Goal: Task Accomplishment & Management: Manage account settings

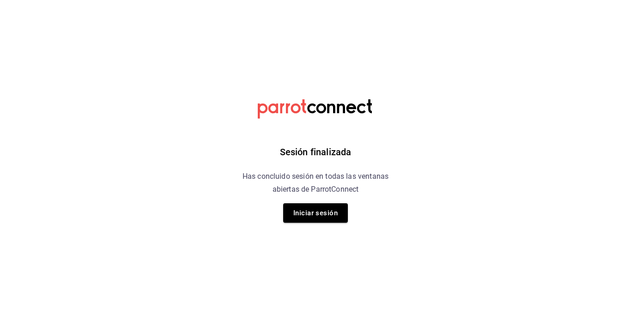
click at [319, 213] on button "Iniciar sesión" at bounding box center [315, 212] width 65 height 19
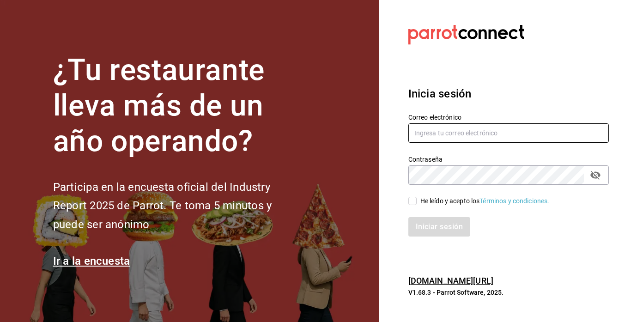
type input "rawrburger@hotmail.com"
click at [410, 199] on input "He leído y acepto los Términos y condiciones." at bounding box center [412, 201] width 8 height 8
checkbox input "true"
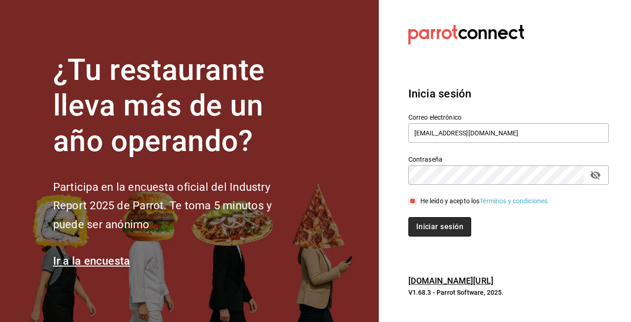
click at [421, 229] on button "Iniciar sesión" at bounding box center [439, 226] width 63 height 19
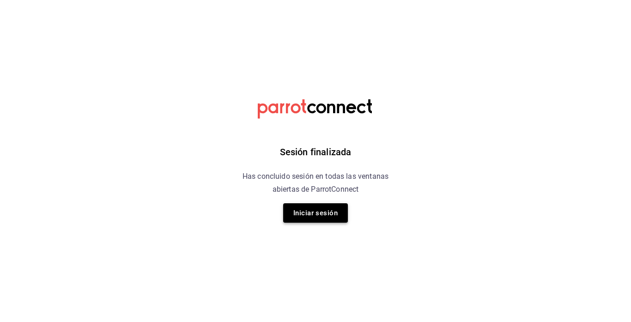
click at [329, 206] on button "Iniciar sesión" at bounding box center [315, 212] width 65 height 19
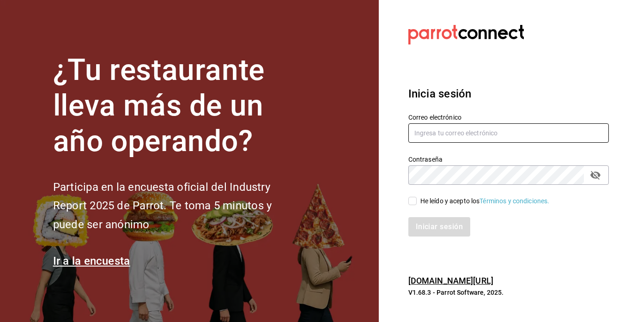
type input "rawrburger@hotmail.com"
click at [413, 195] on div "He leído y acepto los Términos y condiciones." at bounding box center [502, 195] width 211 height 21
click at [413, 199] on input "He leído y acepto los Términos y condiciones." at bounding box center [412, 201] width 8 height 8
checkbox input "true"
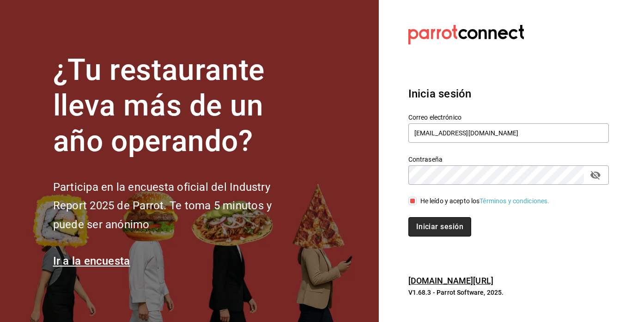
click at [429, 223] on button "Iniciar sesión" at bounding box center [439, 226] width 63 height 19
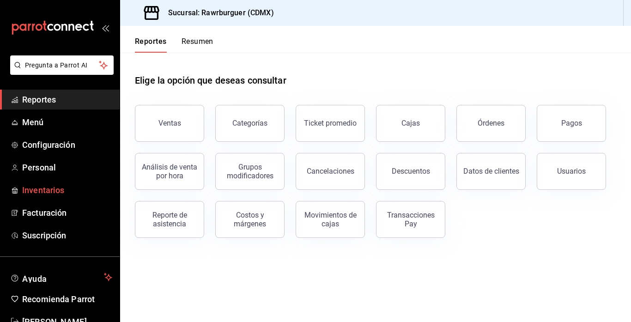
click at [60, 188] on span "Inventarios" at bounding box center [67, 190] width 90 height 12
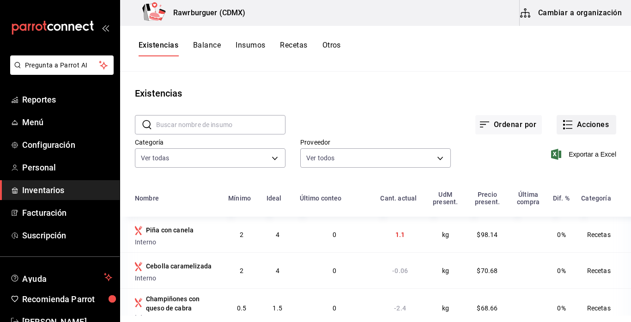
click at [572, 128] on icon "button" at bounding box center [569, 128] width 6 height 0
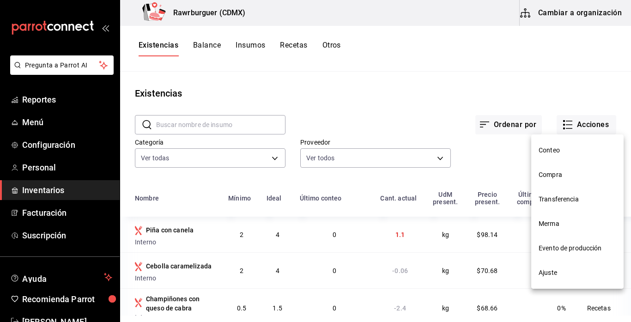
click at [557, 272] on span "Ajuste" at bounding box center [577, 273] width 78 height 10
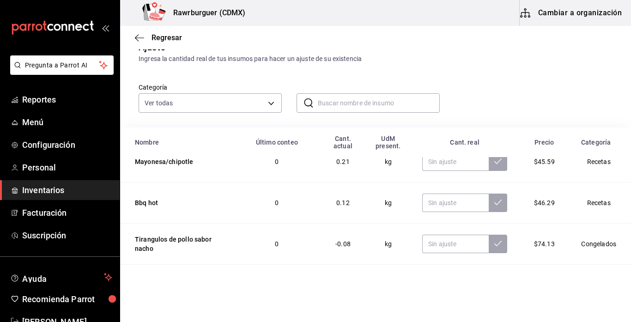
scroll to position [32, 0]
click at [438, 204] on input "text" at bounding box center [455, 202] width 66 height 18
click at [501, 199] on icon at bounding box center [497, 201] width 7 height 7
type input "0.59"
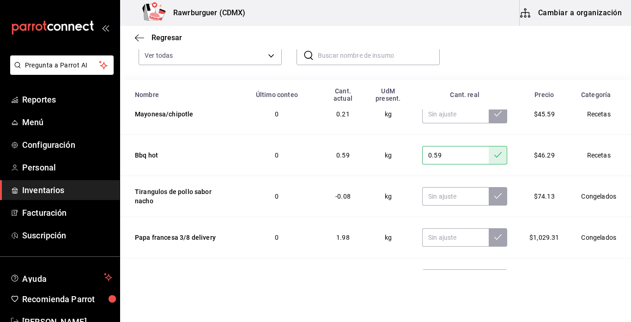
scroll to position [80, 0]
click at [441, 203] on input "text" at bounding box center [455, 195] width 66 height 18
type input "0.00"
click at [494, 195] on button at bounding box center [498, 195] width 18 height 18
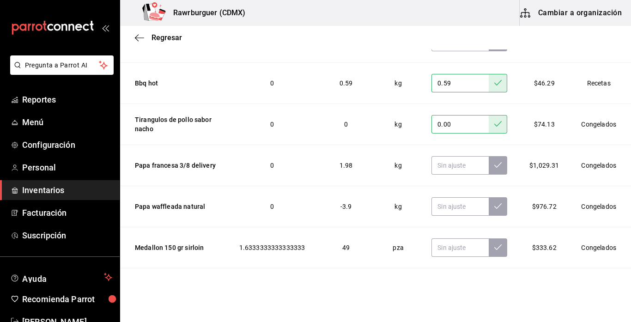
scroll to position [203, 0]
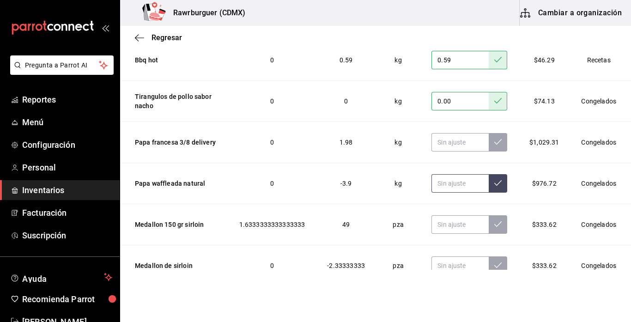
click at [458, 184] on input "text" at bounding box center [459, 183] width 57 height 18
type input "0.00"
click at [498, 189] on button at bounding box center [498, 183] width 18 height 18
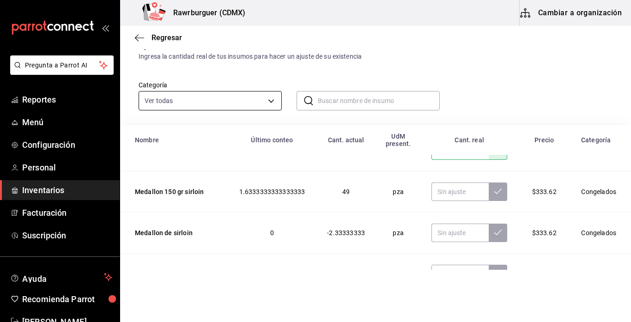
scroll to position [0, 0]
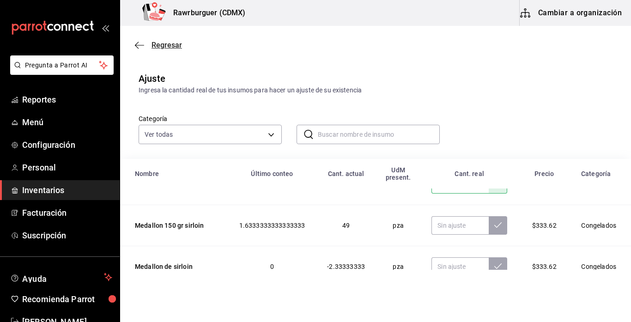
click at [156, 42] on span "Regresar" at bounding box center [166, 45] width 30 height 9
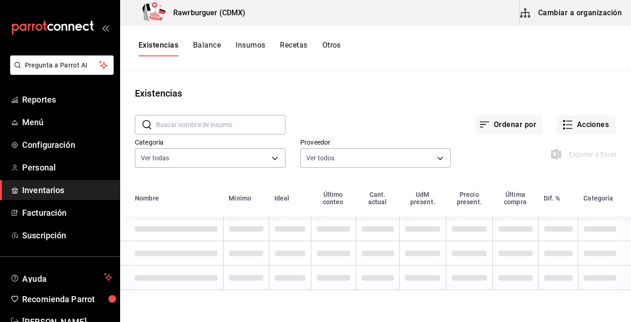
click at [292, 47] on button "Recetas" at bounding box center [293, 49] width 27 height 16
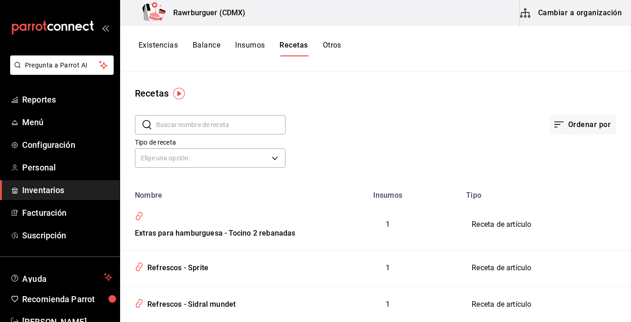
click at [565, 11] on button "Cambiar a organización" at bounding box center [571, 13] width 104 height 26
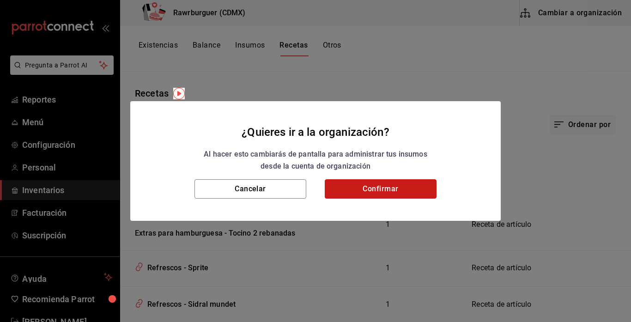
click at [361, 184] on button "Confirmar" at bounding box center [381, 188] width 112 height 19
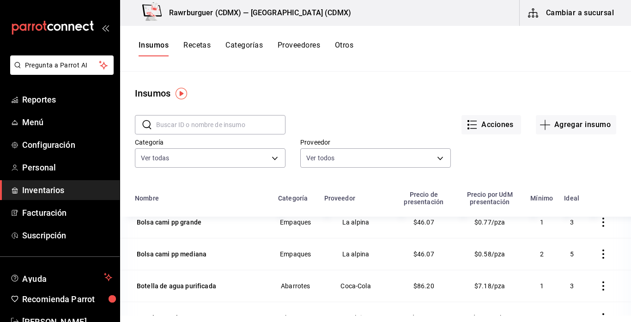
scroll to position [426, 0]
click at [195, 48] on button "Recetas" at bounding box center [196, 49] width 27 height 16
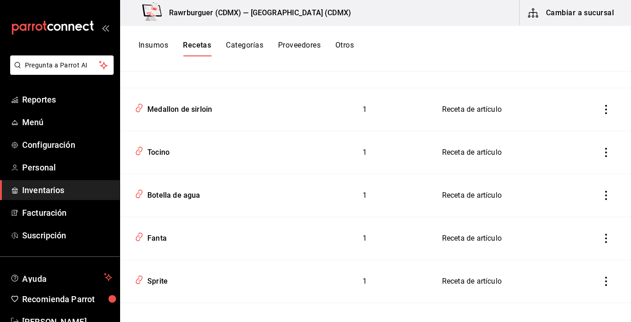
scroll to position [2809, 0]
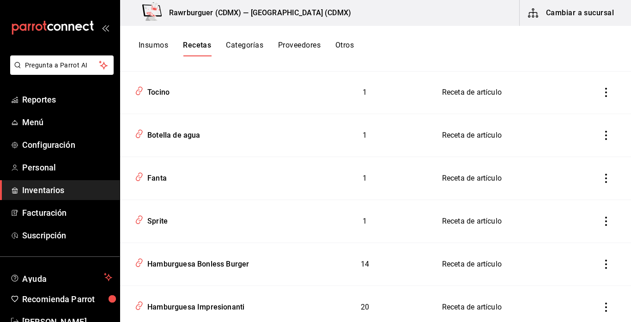
click at [608, 302] on icon "inventoriesTable" at bounding box center [605, 306] width 9 height 9
click at [451, 213] on div at bounding box center [315, 161] width 631 height 322
click at [227, 298] on div "Hamburguesa Impresionanti" at bounding box center [194, 305] width 101 height 14
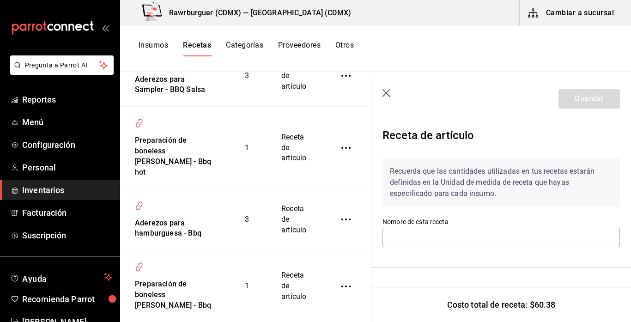
type input "Hamburguesa Impresionanti"
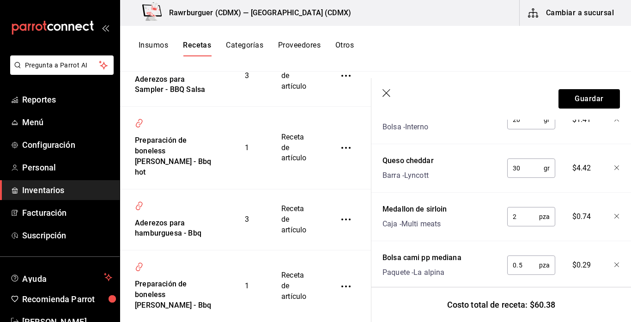
scroll to position [281, 0]
click at [590, 98] on button "Guardar" at bounding box center [588, 98] width 61 height 19
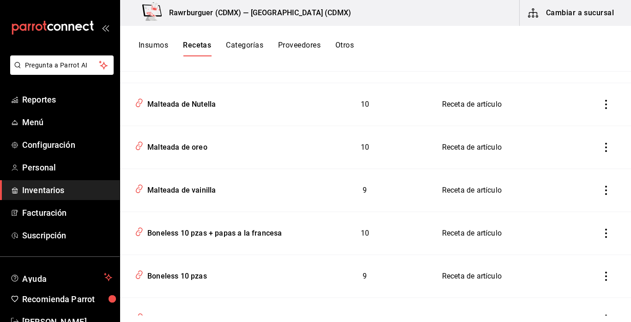
scroll to position [3446, 0]
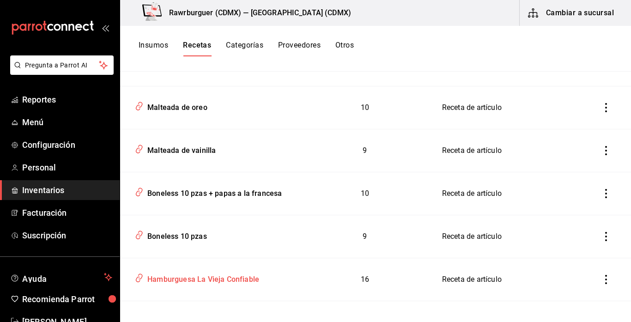
click at [233, 271] on div "Hamburguesa La Vieja Confiable" at bounding box center [201, 278] width 115 height 14
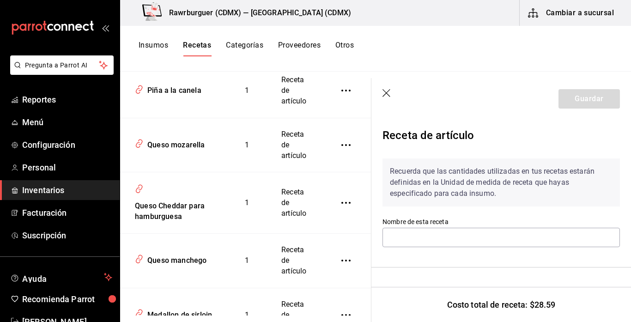
type input "Hamburguesa La Vieja Confiable"
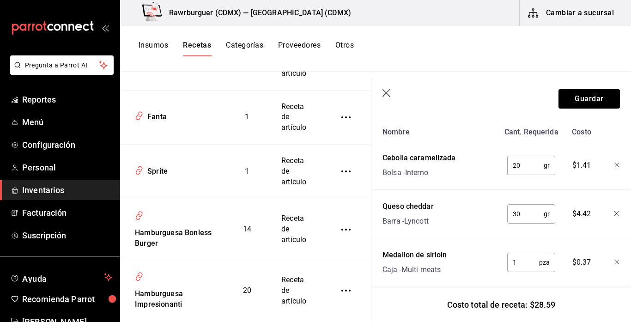
scroll to position [3807, 0]
click at [386, 91] on icon "button" at bounding box center [386, 93] width 9 height 9
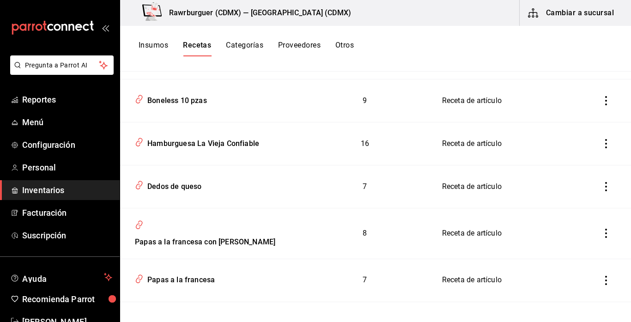
scroll to position [3586, 0]
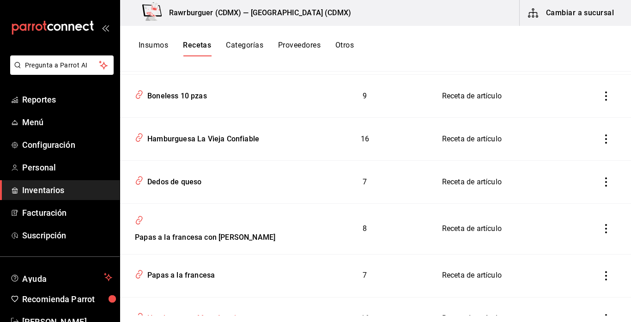
click at [213, 309] on div "Hamburguesa Mata Arterias" at bounding box center [194, 316] width 100 height 14
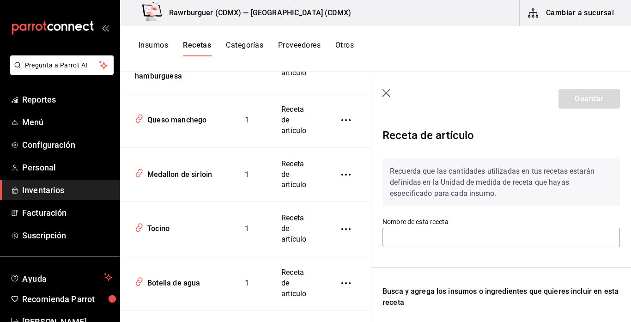
type input "Hamburguesa Mata Arterias"
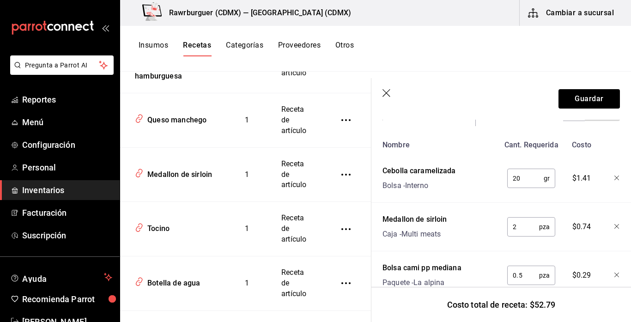
scroll to position [221, 0]
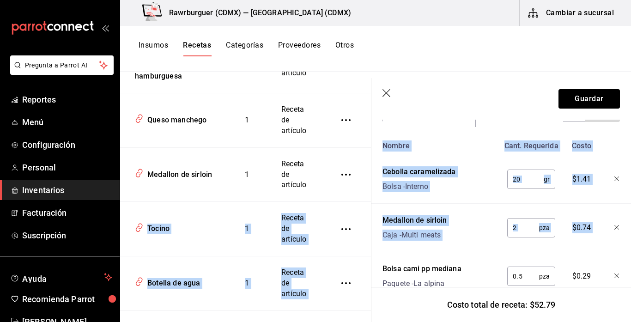
drag, startPoint x: 485, startPoint y: 257, endPoint x: 294, endPoint y: 254, distance: 191.6
click at [294, 254] on div "Recetas ​ ​ Tipo de receta Elige una opción default Nombre Insumos Tipo Extras …" at bounding box center [375, 194] width 511 height 244
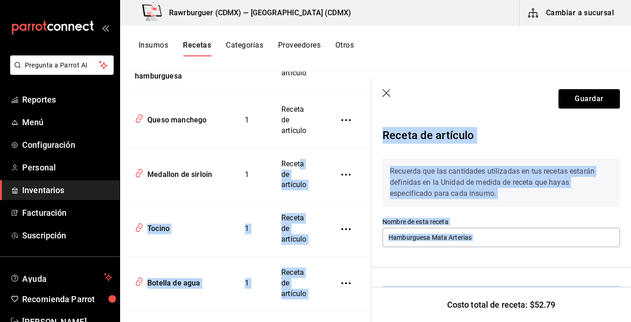
click at [382, 92] on icon "button" at bounding box center [386, 93] width 9 height 9
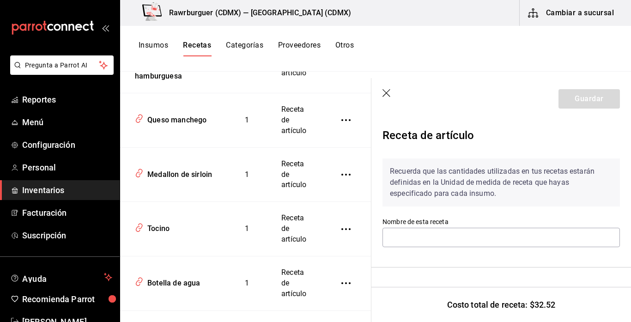
type input "Hamburguesa Para Más Placer"
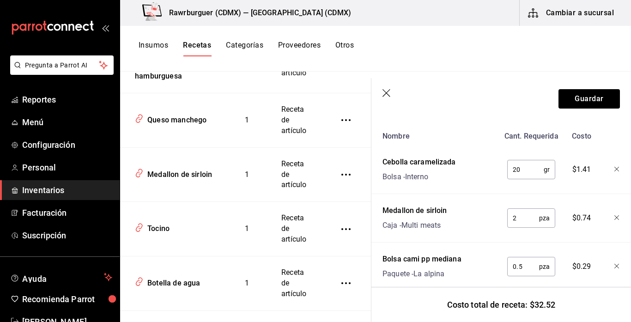
scroll to position [273, 0]
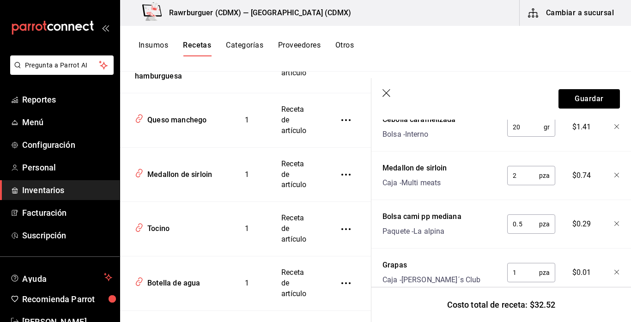
click at [386, 93] on icon "button" at bounding box center [386, 93] width 9 height 9
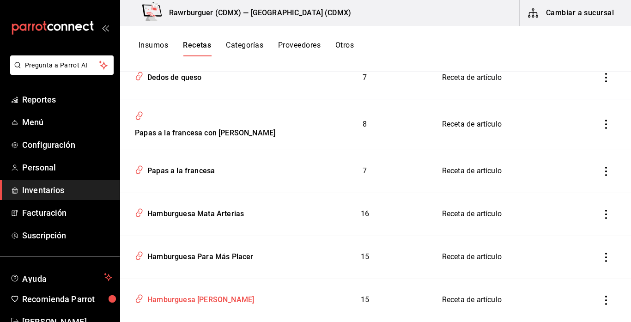
scroll to position [3690, 0]
click at [204, 291] on div "Hamburguesa [PERSON_NAME]" at bounding box center [199, 298] width 110 height 14
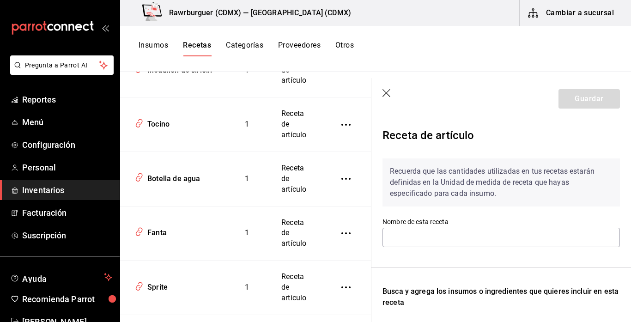
type input "Hamburguesa [PERSON_NAME]"
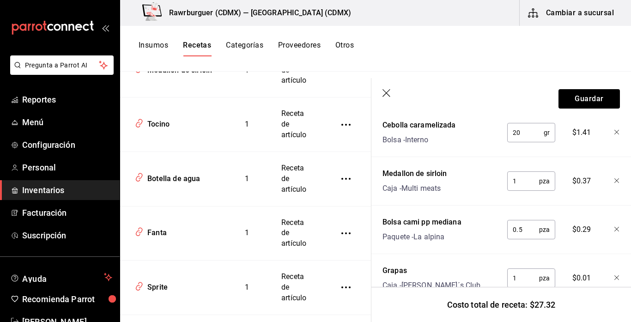
scroll to position [270, 0]
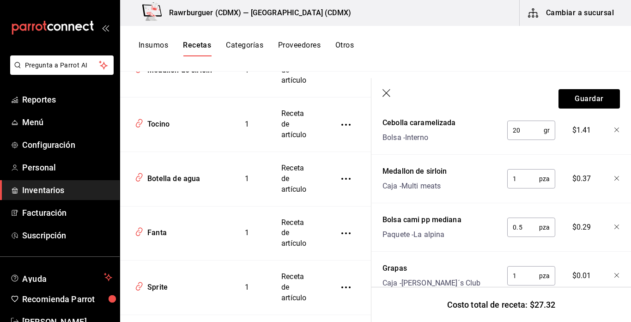
click at [387, 94] on icon "button" at bounding box center [386, 93] width 8 height 8
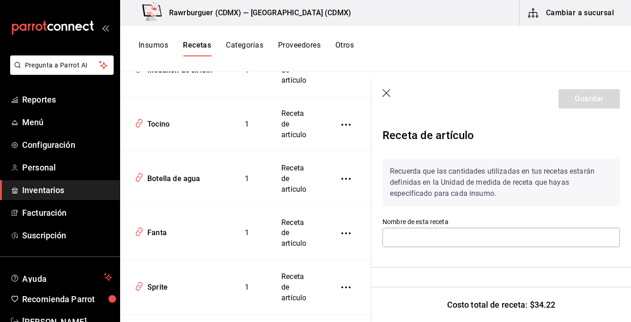
type input "Hamburguesa Lambada"
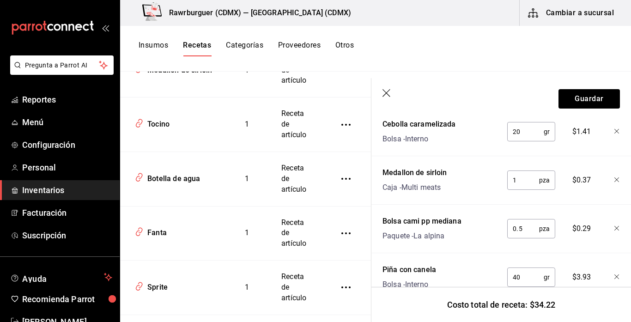
scroll to position [271, 0]
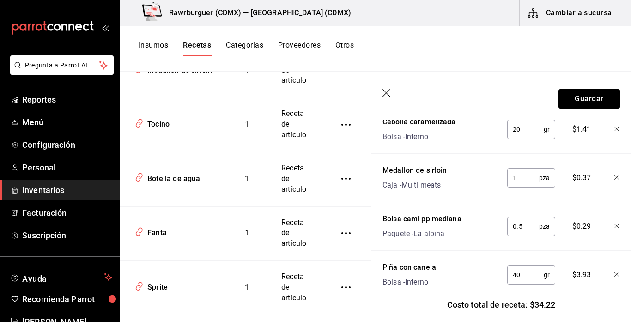
click at [386, 93] on icon "button" at bounding box center [386, 93] width 8 height 8
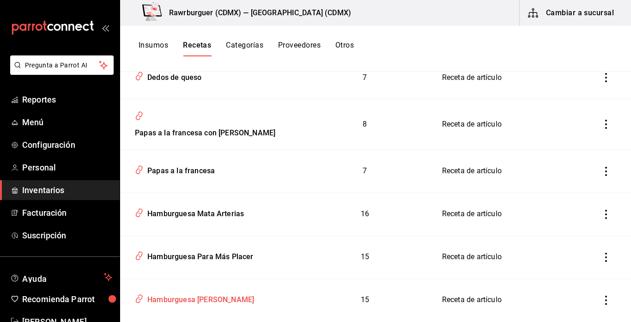
scroll to position [3779, 0]
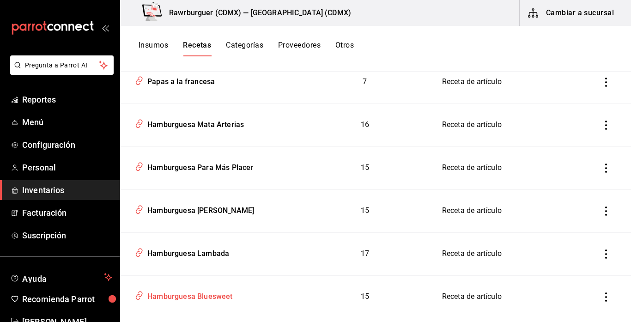
click at [199, 288] on div "Hamburguesa Bluesweet" at bounding box center [188, 295] width 89 height 14
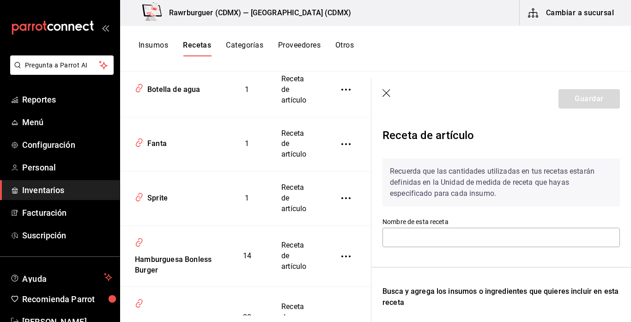
type input "Hamburguesa Bluesweet"
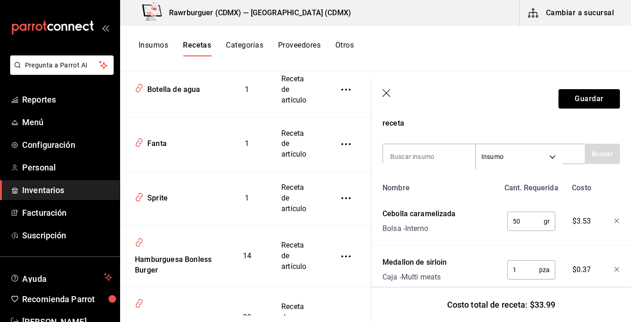
scroll to position [218, 0]
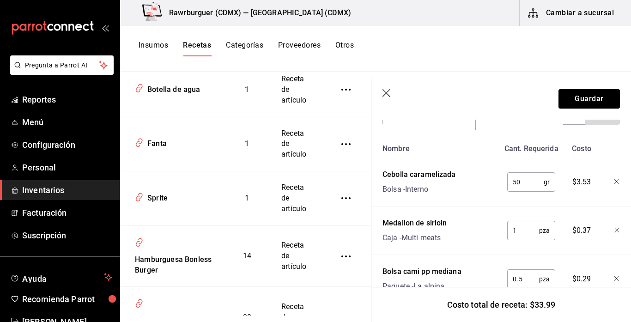
click at [387, 91] on icon "button" at bounding box center [386, 93] width 9 height 9
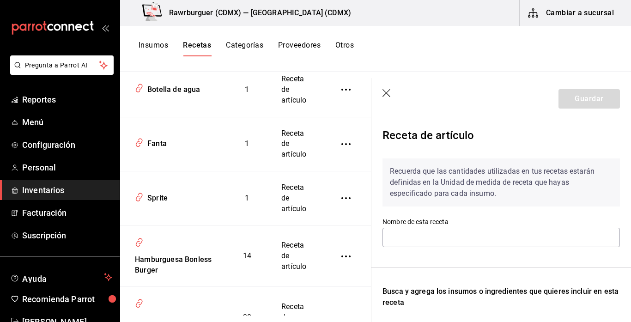
type input "Hamburguesa La Queso-Lito"
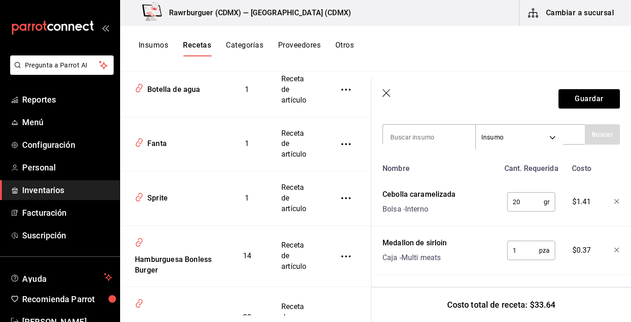
scroll to position [199, 0]
click at [389, 91] on icon "button" at bounding box center [386, 93] width 9 height 9
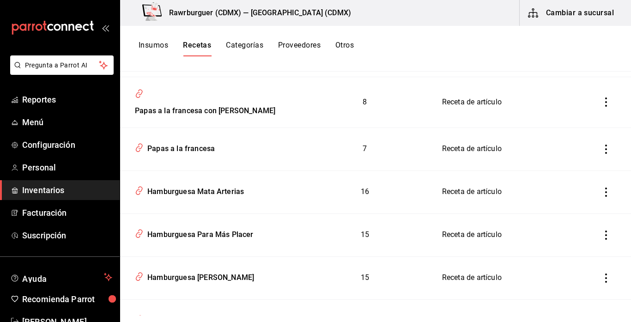
scroll to position [3779, 0]
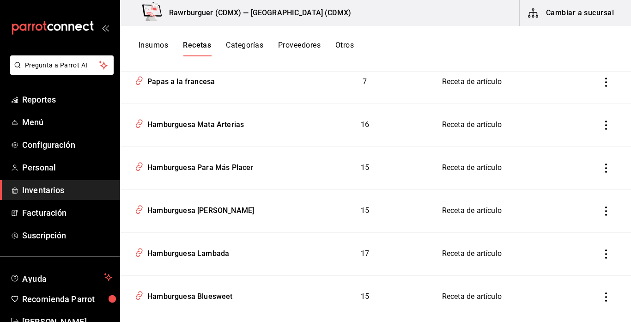
click at [573, 9] on button "Cambiar a sucursal" at bounding box center [571, 13] width 104 height 26
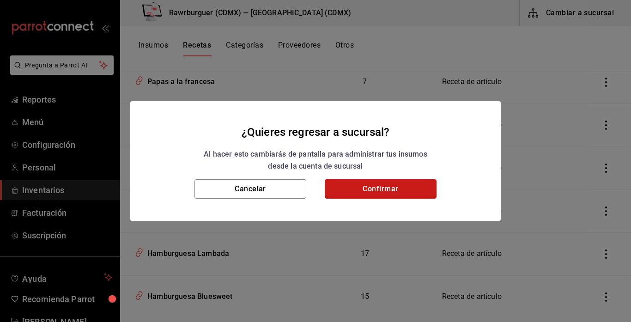
click at [367, 182] on button "Confirmar" at bounding box center [381, 188] width 112 height 19
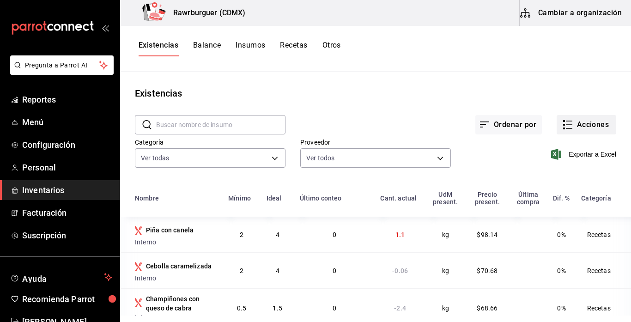
click at [567, 126] on icon "button" at bounding box center [567, 124] width 11 height 11
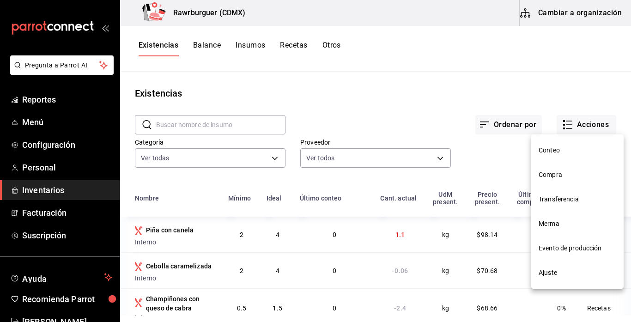
click at [549, 275] on span "Ajuste" at bounding box center [577, 273] width 78 height 10
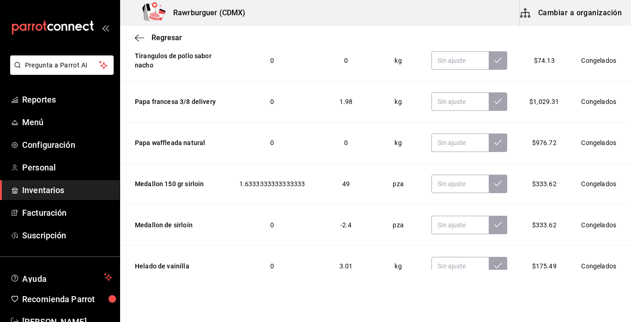
scroll to position [244, 0]
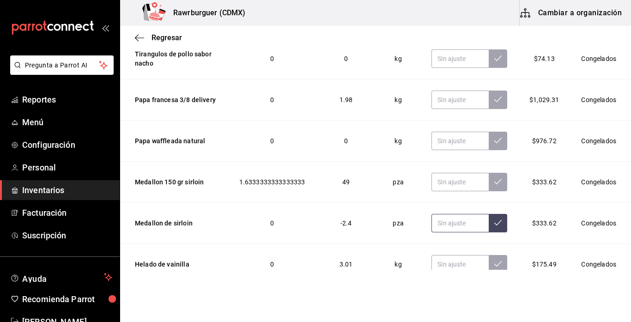
click at [476, 226] on input "text" at bounding box center [459, 223] width 57 height 18
type input "0.00"
drag, startPoint x: 458, startPoint y: 200, endPoint x: 362, endPoint y: 200, distance: 96.0
click at [362, 200] on tr "Medallon 150 gr sirloin 1.6333333333333333 49 pza $333.62 Congelados" at bounding box center [375, 182] width 511 height 41
click at [362, 205] on td "-2.4" at bounding box center [346, 223] width 60 height 41
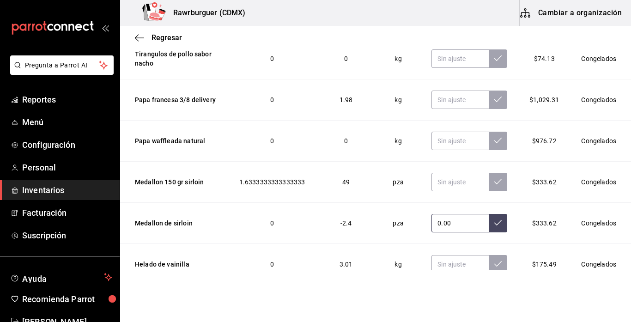
click at [494, 224] on button at bounding box center [498, 223] width 18 height 18
click at [451, 178] on input "text" at bounding box center [459, 182] width 57 height 18
type input "0.00"
click at [499, 178] on icon at bounding box center [497, 181] width 7 height 7
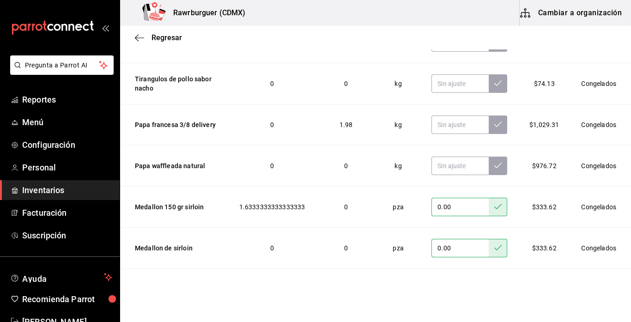
scroll to position [0, 0]
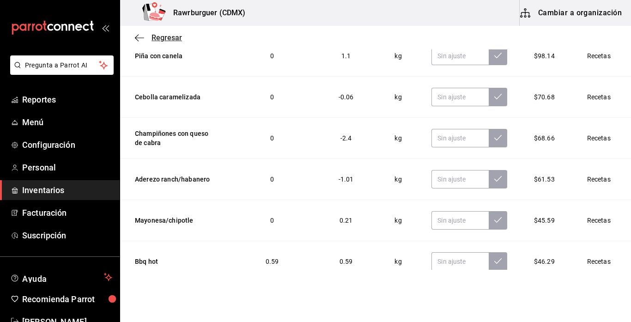
click at [152, 39] on span "Regresar" at bounding box center [166, 37] width 30 height 9
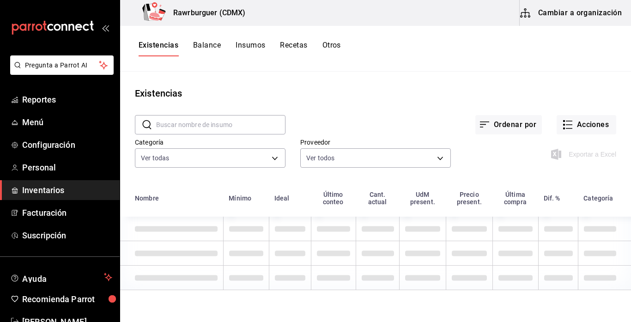
click at [254, 49] on button "Insumos" at bounding box center [250, 49] width 30 height 16
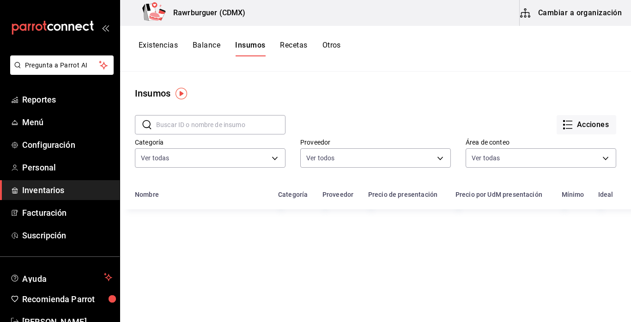
type input "1828be2a-2b16-4735-9987-f1802b246b57,2c1df4f9-e542-473b-ae52-eae34877bef2"
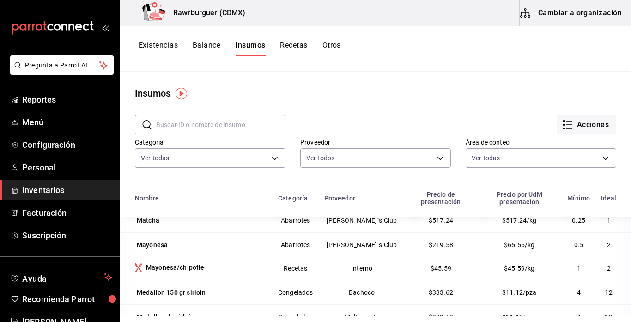
scroll to position [1291, 0]
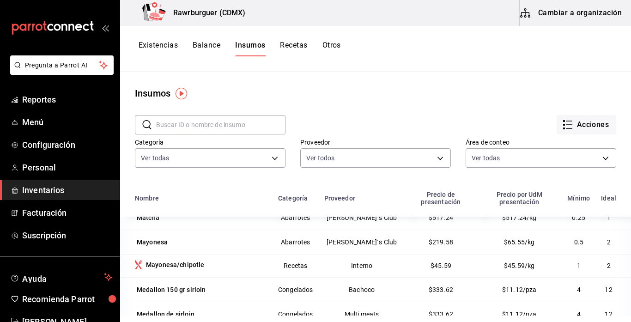
click at [157, 48] on button "Existencias" at bounding box center [158, 49] width 39 height 16
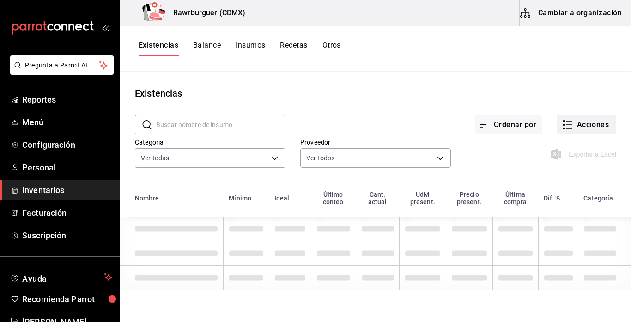
click at [572, 126] on icon "button" at bounding box center [567, 124] width 11 height 11
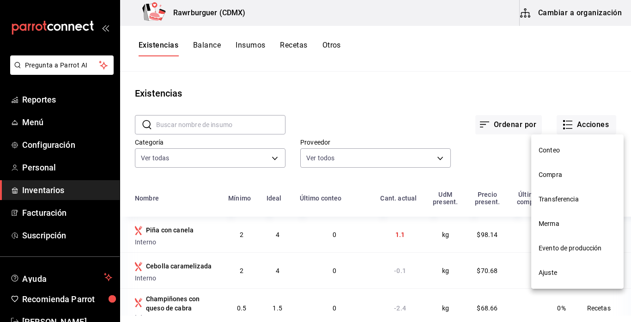
click at [557, 270] on span "Ajuste" at bounding box center [577, 273] width 78 height 10
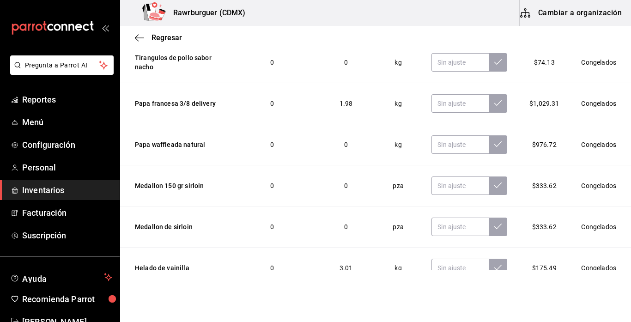
scroll to position [247, 0]
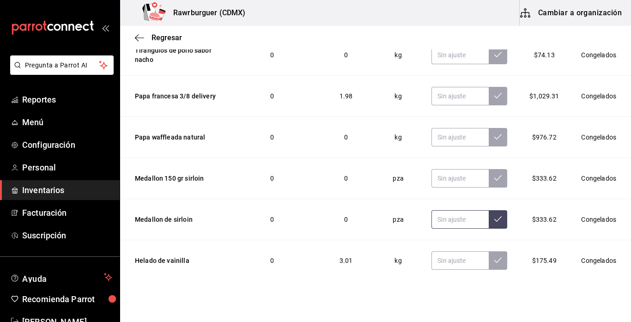
click at [449, 222] on input "text" at bounding box center [459, 219] width 57 height 18
type input "34.00"
click at [499, 218] on icon at bounding box center [497, 218] width 7 height 7
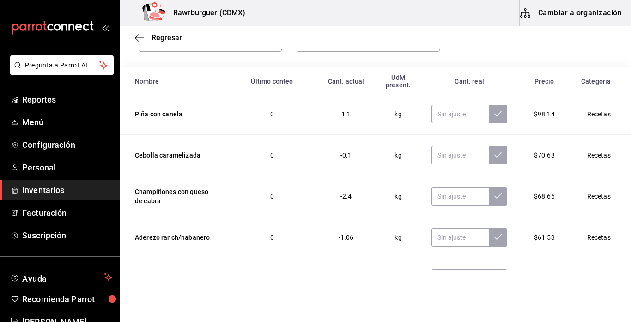
scroll to position [4, 0]
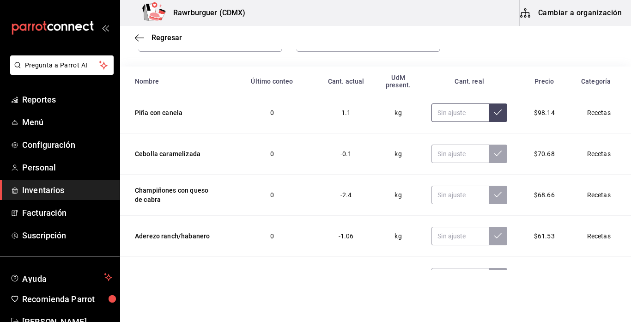
click at [449, 114] on input "text" at bounding box center [459, 112] width 57 height 18
click at [500, 113] on icon at bounding box center [497, 112] width 7 height 7
type input "0.59"
click at [455, 158] on input "text" at bounding box center [459, 154] width 57 height 18
type input "1.68"
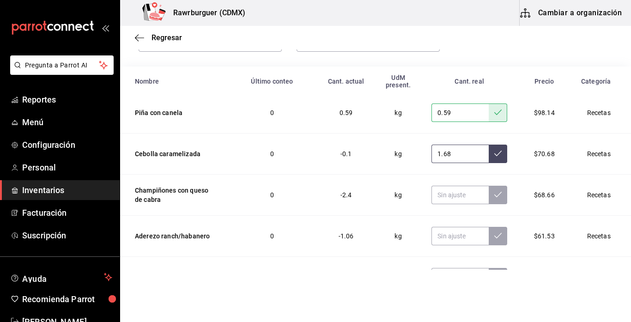
click at [493, 158] on button at bounding box center [498, 154] width 18 height 18
click at [477, 190] on input "text" at bounding box center [459, 195] width 57 height 18
click at [497, 198] on button at bounding box center [498, 195] width 18 height 18
type input "0.68"
click at [458, 235] on input "text" at bounding box center [459, 236] width 57 height 18
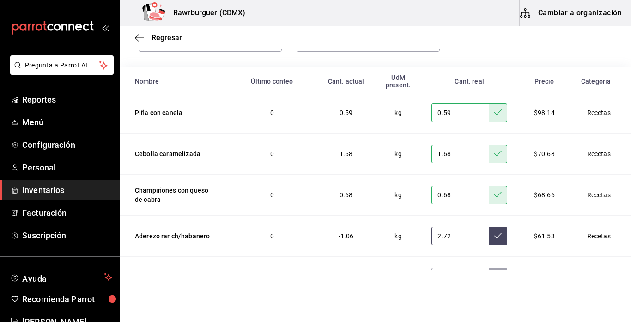
type input "2.72"
click at [493, 234] on button at bounding box center [498, 236] width 18 height 18
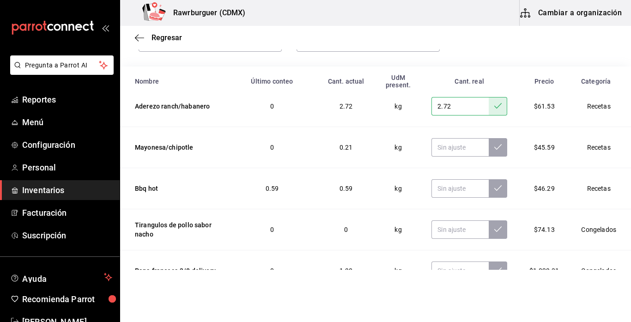
scroll to position [138, 0]
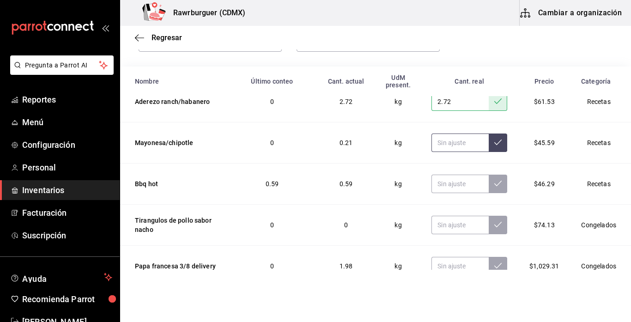
click at [448, 145] on input "text" at bounding box center [459, 142] width 57 height 18
click at [500, 147] on button at bounding box center [498, 142] width 18 height 18
type input "0.40"
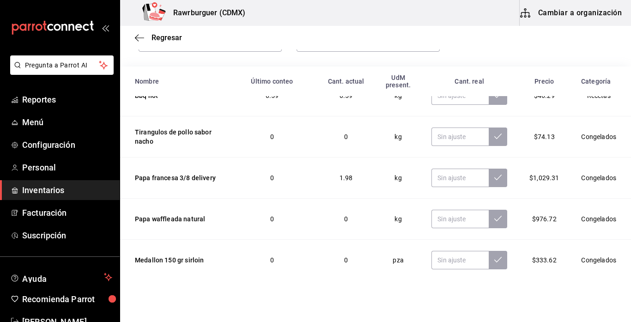
scroll to position [229, 0]
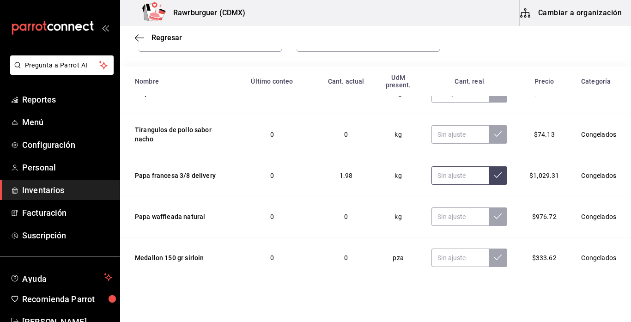
click at [448, 172] on input "text" at bounding box center [459, 175] width 57 height 18
type input "18.16"
click at [493, 173] on button at bounding box center [498, 175] width 18 height 18
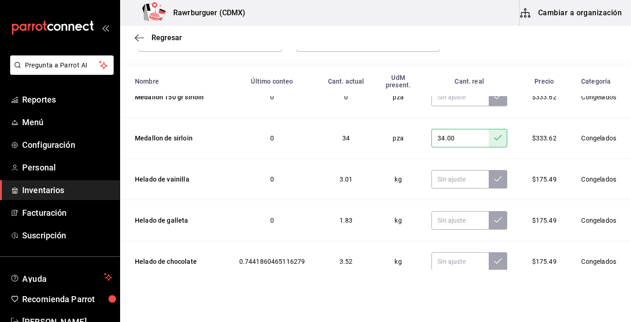
scroll to position [389, 0]
click at [463, 182] on input "text" at bounding box center [459, 179] width 57 height 18
type input "2.58"
click at [497, 179] on icon at bounding box center [497, 178] width 7 height 7
click at [468, 221] on input "text" at bounding box center [459, 220] width 57 height 18
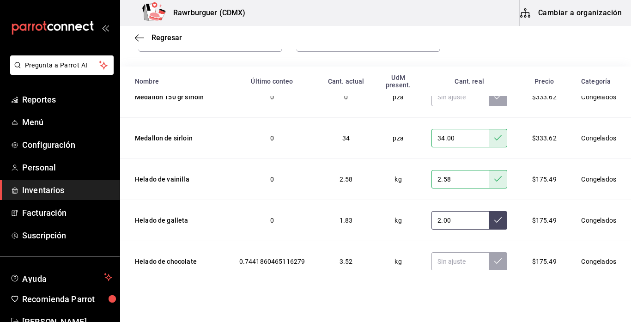
type input "2.00"
type input "1.29"
click at [493, 225] on button at bounding box center [498, 220] width 18 height 18
click at [473, 259] on input "text" at bounding box center [459, 261] width 57 height 18
click at [505, 260] on button at bounding box center [498, 261] width 18 height 18
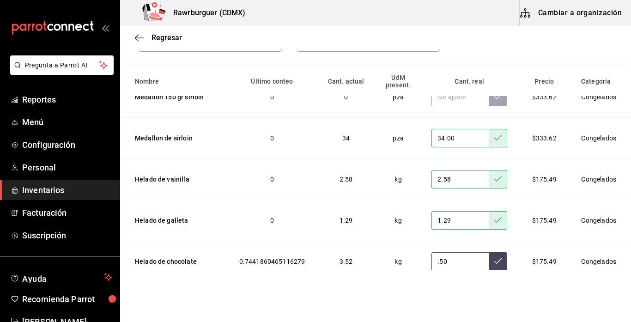
type input "0.50"
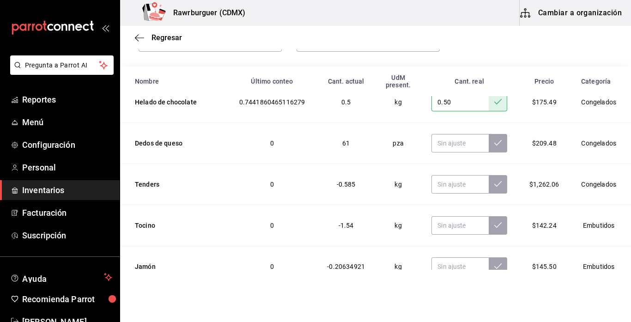
scroll to position [555, 0]
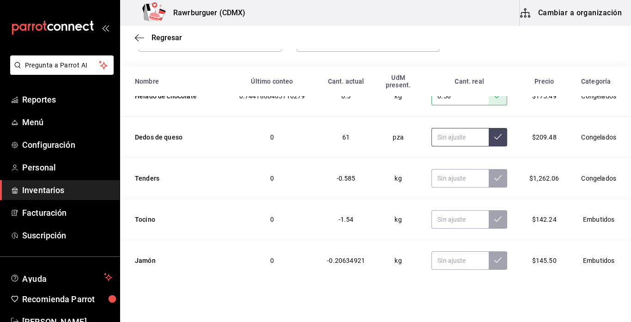
click at [453, 142] on input "text" at bounding box center [459, 137] width 57 height 18
type input "68.00"
click at [455, 174] on input "text" at bounding box center [459, 178] width 57 height 18
type input "1.45"
click at [494, 178] on button at bounding box center [498, 178] width 18 height 18
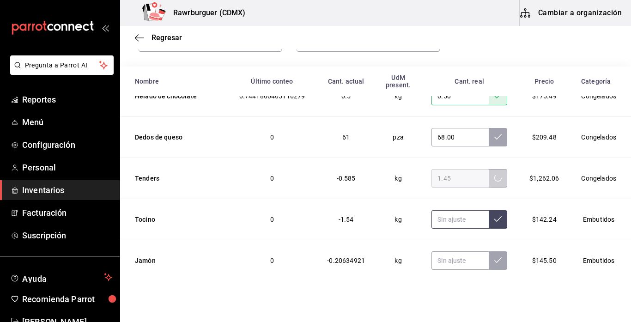
click at [445, 221] on input "text" at bounding box center [459, 219] width 57 height 18
type input "1.22"
click at [490, 216] on button at bounding box center [498, 219] width 18 height 18
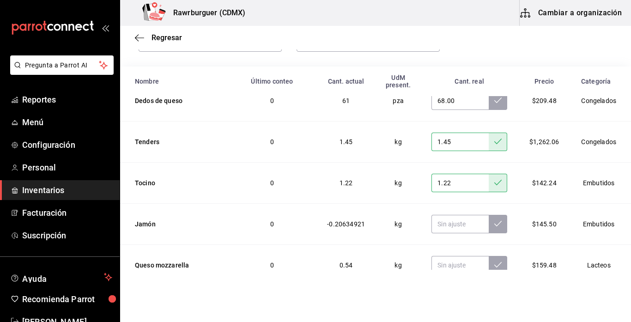
scroll to position [591, 0]
click at [469, 220] on input "text" at bounding box center [459, 224] width 57 height 18
type input "1.72"
click at [500, 222] on icon at bounding box center [497, 223] width 7 height 7
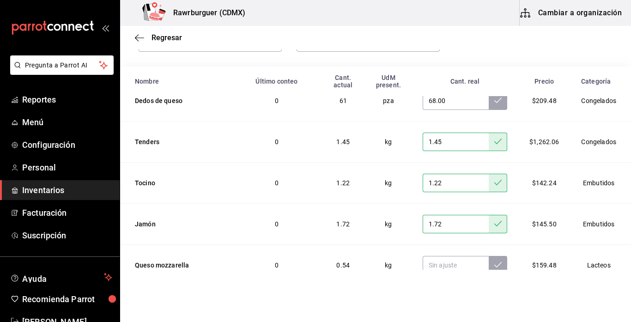
click at [500, 222] on icon at bounding box center [497, 223] width 7 height 7
click at [489, 215] on button at bounding box center [498, 224] width 18 height 18
click at [580, 259] on td "Lacteos" at bounding box center [600, 265] width 61 height 41
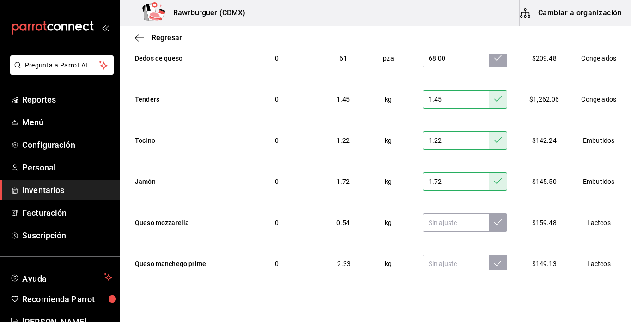
scroll to position [153, 0]
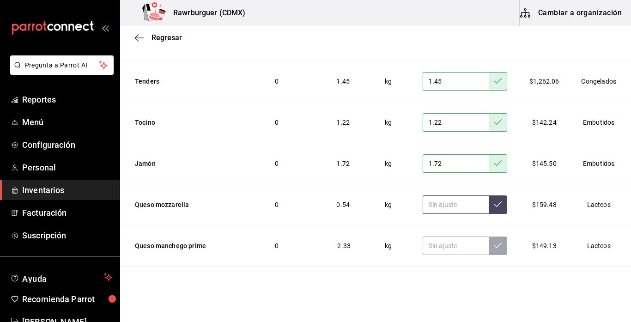
click at [447, 204] on input "text" at bounding box center [456, 204] width 66 height 18
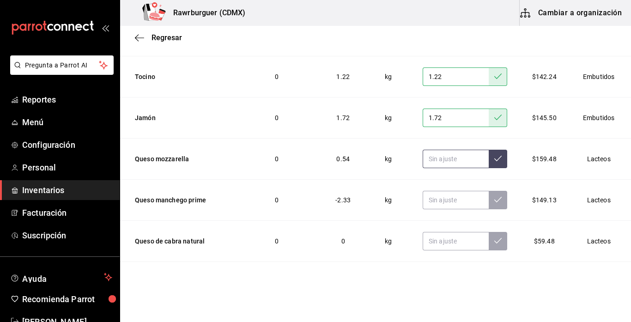
scroll to position [638, 0]
type input "7.00"
click at [495, 160] on icon at bounding box center [497, 157] width 7 height 7
type input "0.79"
click at [468, 196] on input "text" at bounding box center [456, 199] width 66 height 18
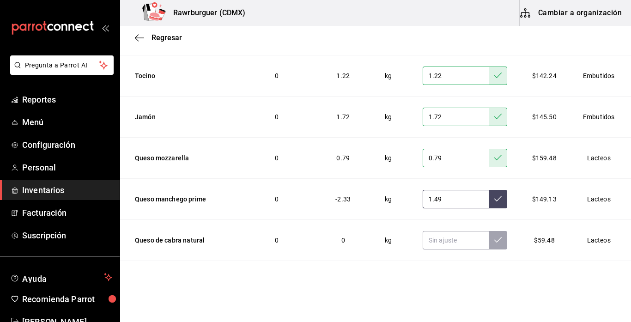
type input "1.49"
click at [500, 191] on button at bounding box center [498, 199] width 18 height 18
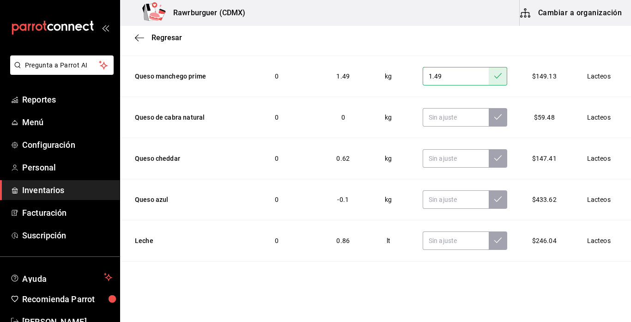
scroll to position [762, 0]
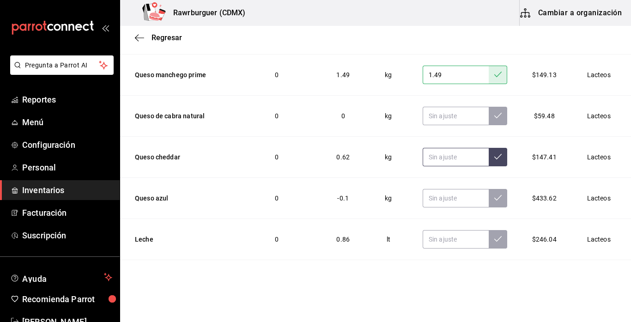
click at [461, 162] on input "text" at bounding box center [456, 157] width 66 height 18
type input "1.63"
click at [496, 163] on button at bounding box center [498, 157] width 18 height 18
click at [452, 199] on input "text" at bounding box center [456, 198] width 66 height 18
click at [493, 199] on button at bounding box center [498, 198] width 18 height 18
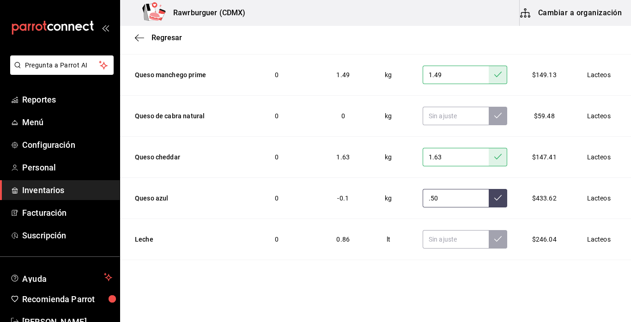
type input "0.50"
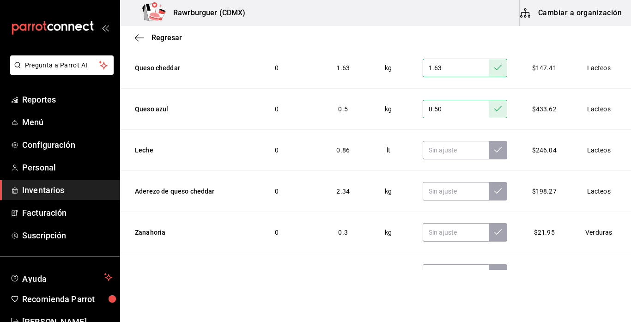
scroll to position [852, 0]
click at [461, 148] on input "text" at bounding box center [456, 149] width 66 height 18
type input "4.50"
click at [498, 146] on icon at bounding box center [497, 148] width 7 height 7
click at [453, 187] on input "text" at bounding box center [456, 190] width 66 height 18
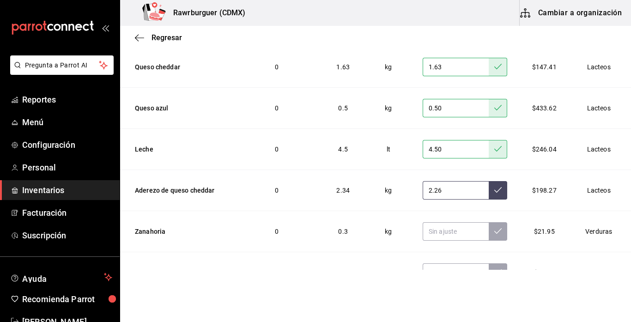
type input "2.26"
click at [498, 189] on icon at bounding box center [497, 189] width 7 height 7
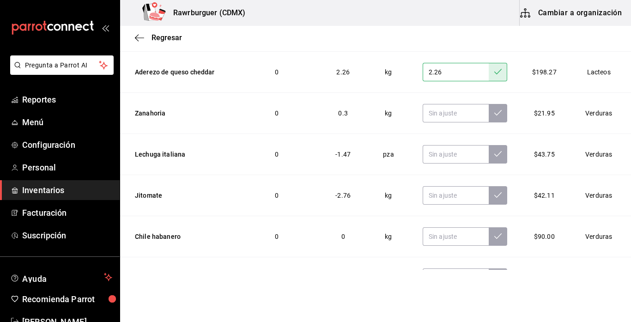
scroll to position [972, 0]
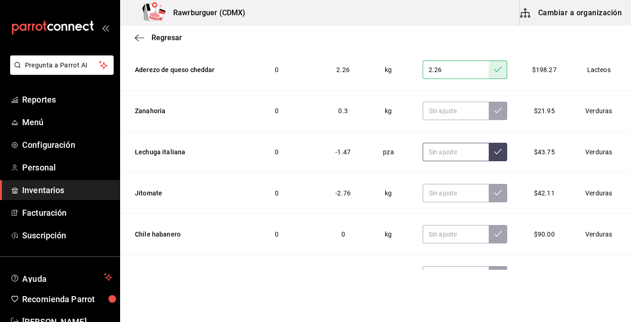
click at [445, 155] on input "text" at bounding box center [456, 152] width 66 height 18
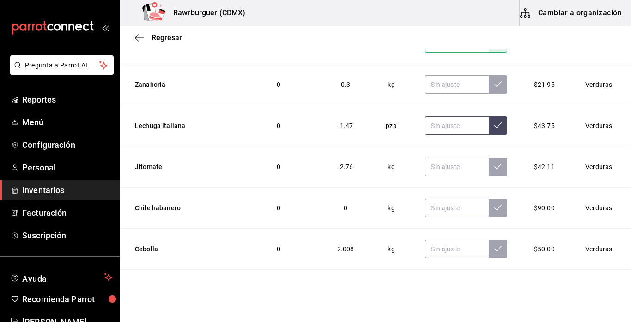
scroll to position [1099, 0]
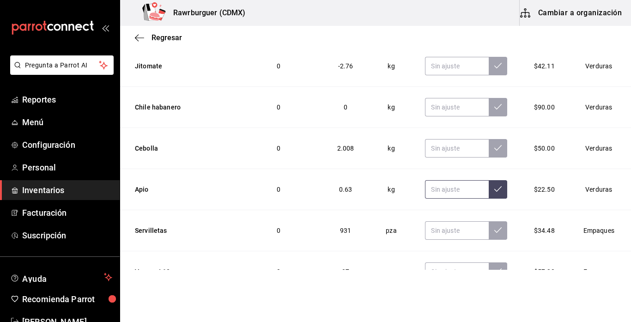
click at [465, 191] on input "text" at bounding box center [457, 189] width 64 height 18
type input "2.23"
click at [495, 192] on icon at bounding box center [497, 188] width 7 height 7
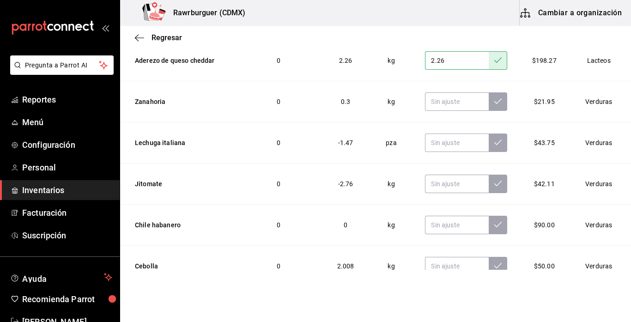
scroll to position [981, 0]
click at [447, 104] on input "text" at bounding box center [457, 102] width 64 height 18
click at [496, 105] on icon at bounding box center [497, 101] width 7 height 7
type input "0.93"
click at [460, 145] on input "text" at bounding box center [457, 143] width 64 height 18
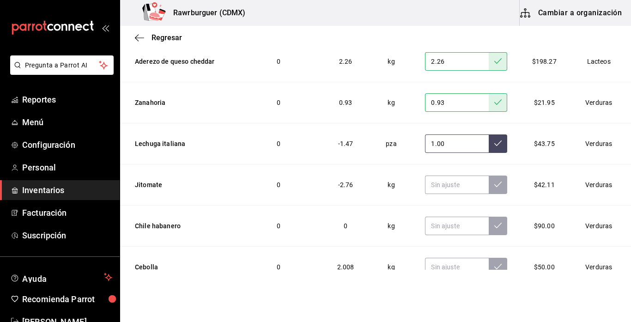
type input "1.00"
click at [495, 146] on icon at bounding box center [497, 142] width 7 height 7
click at [466, 181] on input "text" at bounding box center [457, 184] width 64 height 18
type input "1.30"
click at [449, 223] on input "text" at bounding box center [457, 226] width 64 height 18
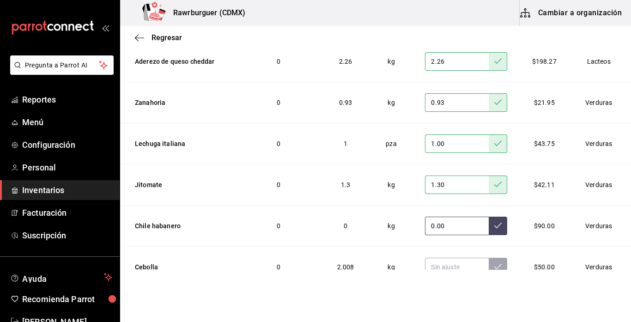
type input "0.00"
click at [503, 228] on button at bounding box center [498, 226] width 18 height 18
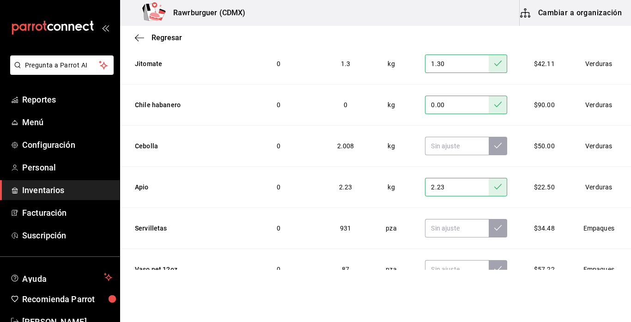
scroll to position [1102, 0]
click at [445, 147] on input "text" at bounding box center [457, 145] width 64 height 18
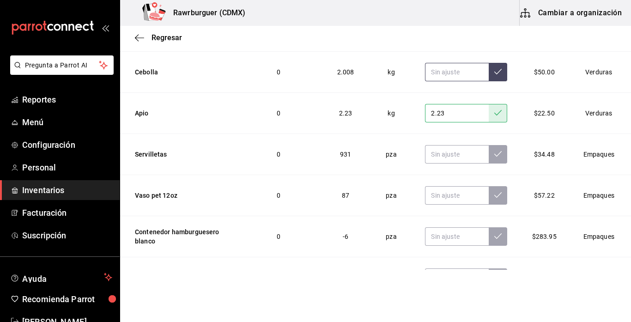
scroll to position [1176, 0]
type input "1.78"
click at [493, 70] on button at bounding box center [498, 72] width 18 height 18
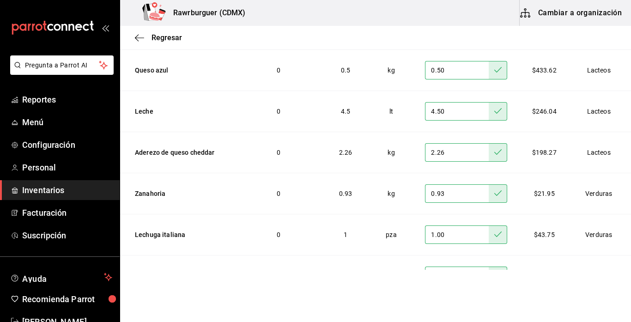
scroll to position [889, 0]
click at [444, 115] on input "4.50" at bounding box center [457, 112] width 64 height 18
type input "4.00"
click at [502, 113] on button at bounding box center [498, 112] width 18 height 18
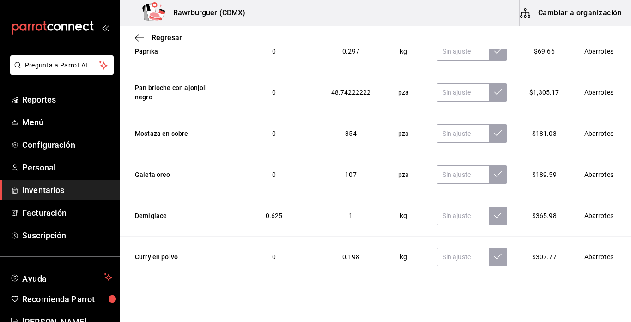
scroll to position [3114, 0]
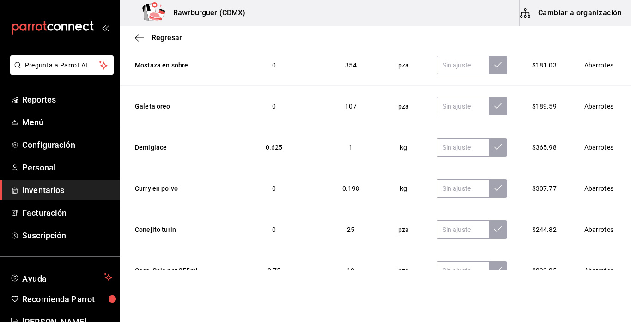
click at [461, 224] on td at bounding box center [471, 229] width 93 height 41
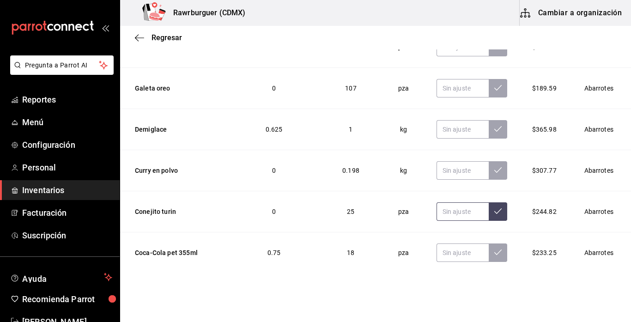
click at [454, 211] on input "text" at bounding box center [462, 211] width 52 height 18
type input "45.00"
click at [498, 213] on icon at bounding box center [497, 210] width 7 height 7
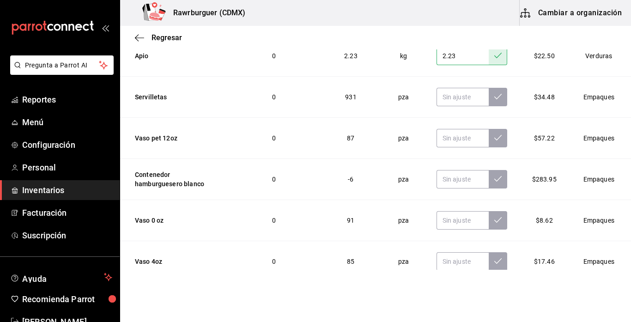
scroll to position [1235, 0]
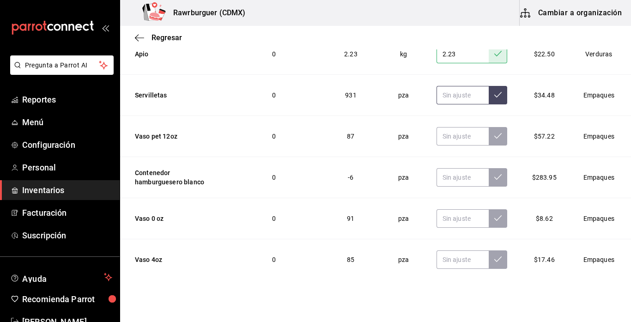
click at [458, 88] on input "text" at bounding box center [462, 95] width 52 height 18
click at [461, 134] on input "text" at bounding box center [462, 136] width 52 height 18
type input "83.00"
click at [498, 136] on icon at bounding box center [497, 136] width 7 height 6
click at [454, 181] on input "text" at bounding box center [462, 177] width 52 height 18
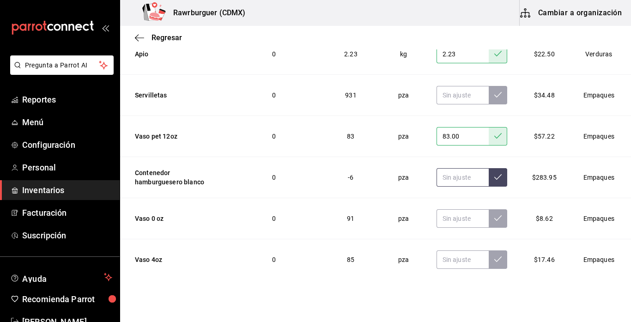
type input "0.00"
type input "7.00"
click at [500, 179] on icon at bounding box center [497, 176] width 7 height 7
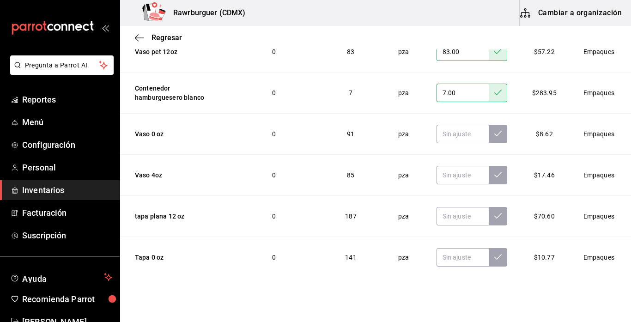
scroll to position [1320, 0]
click at [447, 214] on input "text" at bounding box center [462, 215] width 52 height 18
type input "105.00"
click at [493, 219] on button at bounding box center [498, 215] width 18 height 18
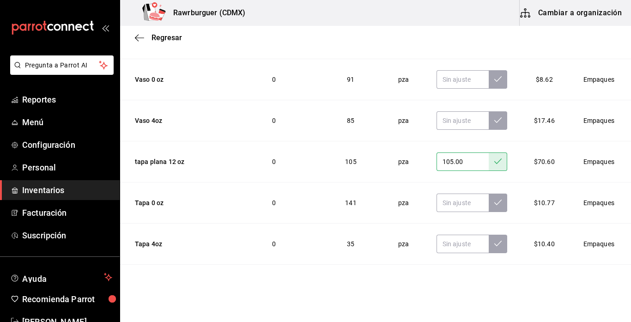
scroll to position [1376, 0]
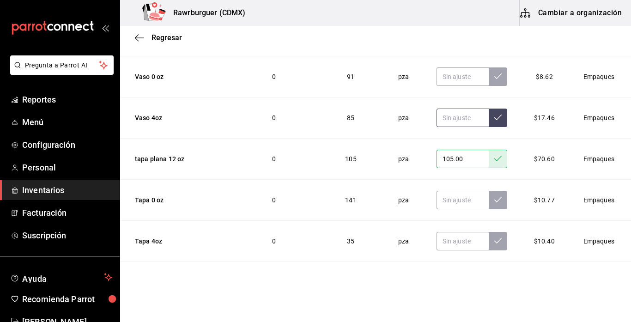
click at [463, 116] on input "text" at bounding box center [462, 118] width 52 height 18
type input "452.00"
click at [497, 117] on icon at bounding box center [497, 117] width 7 height 7
click at [458, 72] on input "text" at bounding box center [462, 76] width 52 height 18
type input "452.00"
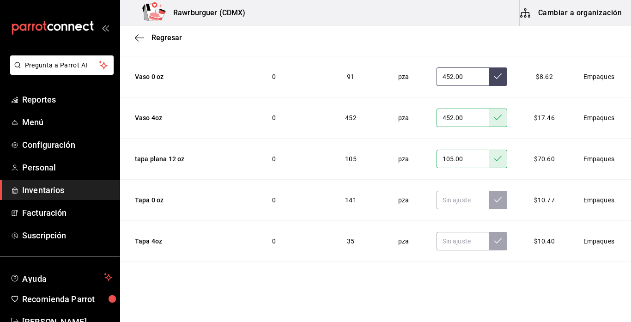
click at [501, 78] on icon at bounding box center [497, 75] width 7 height 7
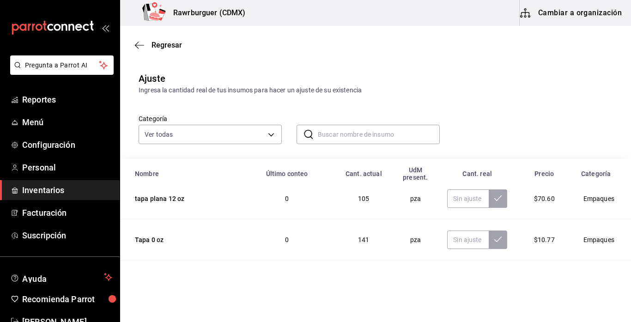
scroll to position [1492, 0]
click at [447, 238] on input "text" at bounding box center [468, 237] width 42 height 18
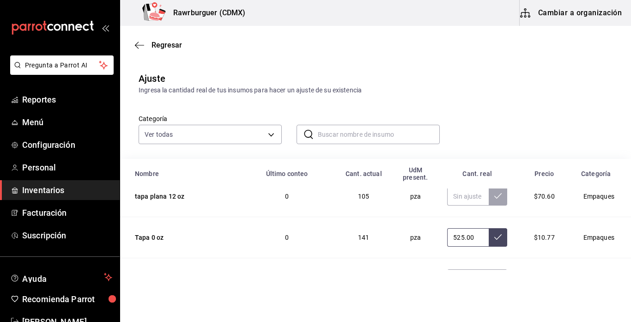
type input "525.00"
click at [492, 240] on button at bounding box center [498, 237] width 18 height 18
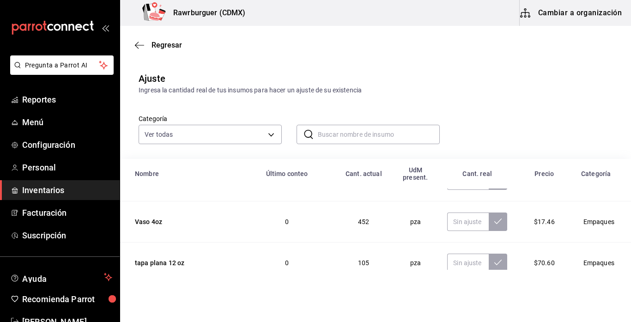
scroll to position [1426, 0]
click at [460, 228] on input "text" at bounding box center [468, 221] width 42 height 18
type input "259.00"
click at [495, 226] on button at bounding box center [498, 221] width 18 height 18
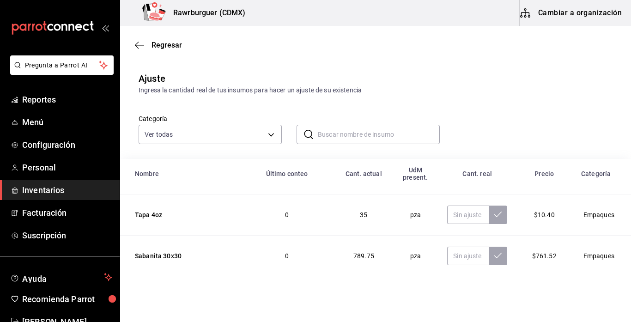
scroll to position [1569, 0]
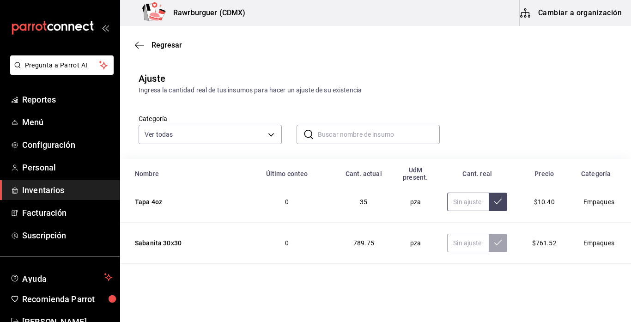
click at [461, 201] on input "text" at bounding box center [468, 202] width 42 height 18
type input "225.00"
click at [492, 205] on button at bounding box center [498, 202] width 18 height 18
click at [460, 239] on input "text" at bounding box center [468, 243] width 42 height 18
type input "500.00"
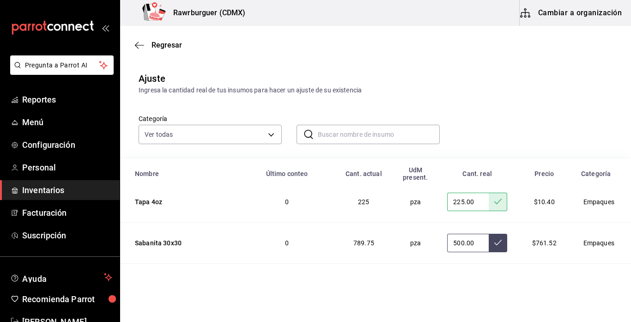
click at [497, 241] on icon at bounding box center [497, 242] width 7 height 7
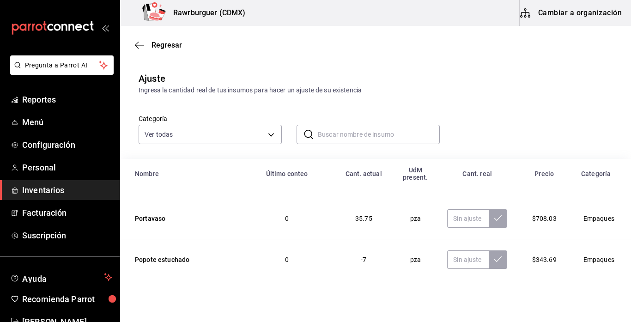
scroll to position [1638, 0]
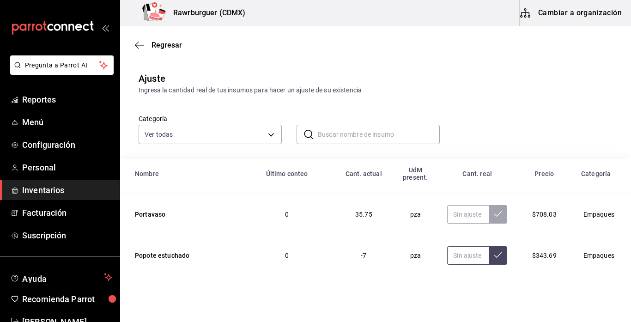
click at [458, 258] on input "text" at bounding box center [468, 255] width 42 height 18
type input "23.00"
click at [499, 259] on button at bounding box center [498, 255] width 18 height 18
click at [473, 222] on input "text" at bounding box center [468, 214] width 42 height 18
type input "31.50"
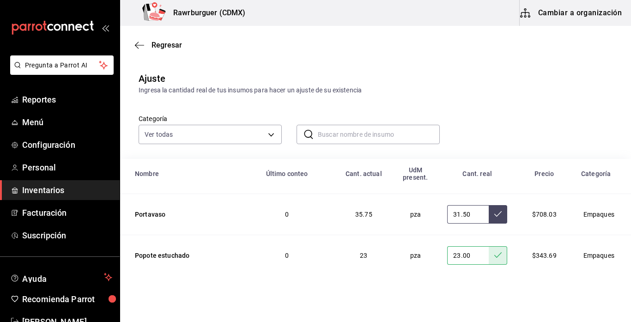
click at [501, 216] on icon at bounding box center [497, 213] width 7 height 7
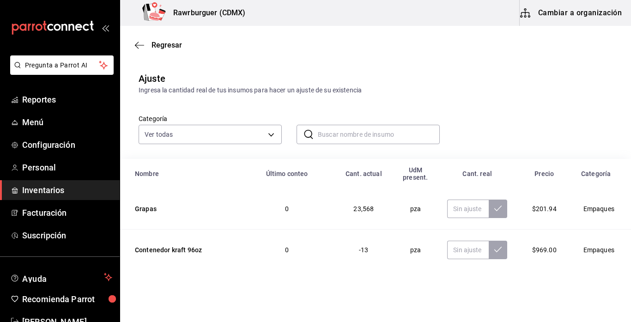
scroll to position [1729, 0]
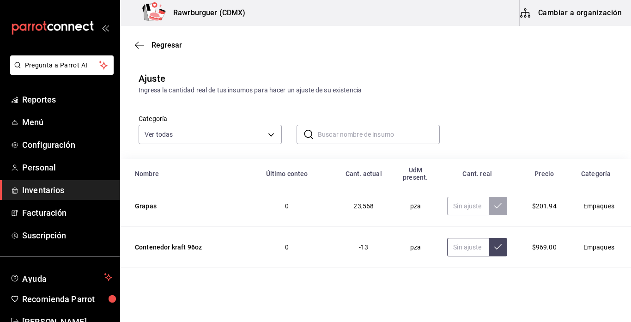
click at [449, 245] on input "text" at bounding box center [468, 247] width 42 height 18
type input "0.00"
click at [493, 249] on button at bounding box center [498, 247] width 18 height 18
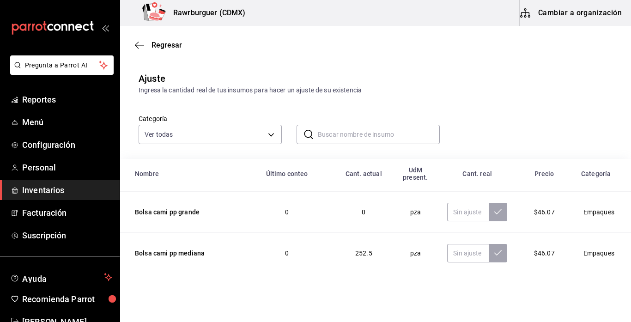
scroll to position [1805, 0]
click at [454, 214] on input "text" at bounding box center [468, 211] width 42 height 18
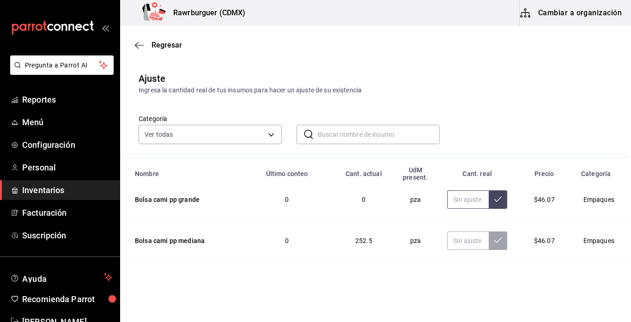
scroll to position [1817, 0]
type input "156.00"
click at [496, 202] on icon at bounding box center [497, 199] width 7 height 7
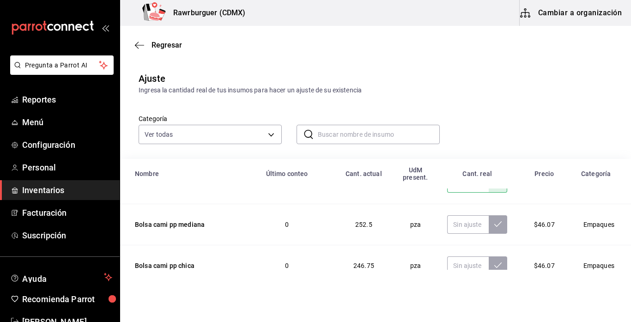
scroll to position [1835, 0]
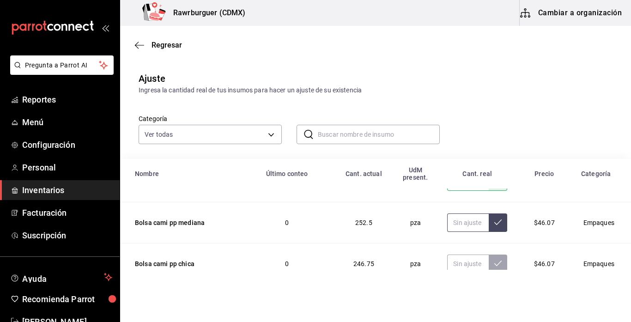
click at [462, 228] on input "text" at bounding box center [468, 222] width 42 height 18
type input "390.00"
click at [499, 224] on icon at bounding box center [497, 221] width 7 height 7
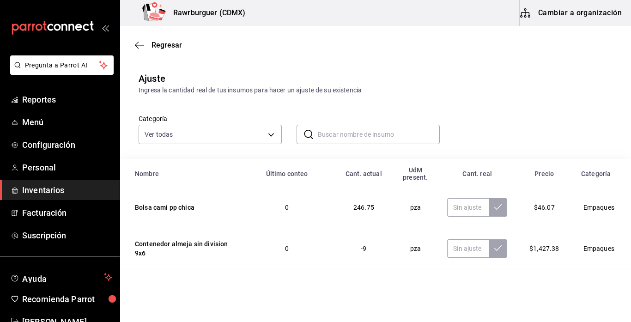
scroll to position [1889, 0]
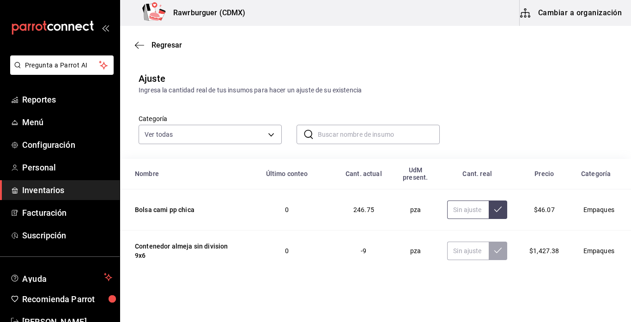
click at [459, 208] on input "text" at bounding box center [468, 209] width 42 height 18
type input "243.00"
click at [507, 208] on button at bounding box center [498, 209] width 18 height 18
click at [477, 244] on input "text" at bounding box center [468, 250] width 42 height 18
type input "171.00"
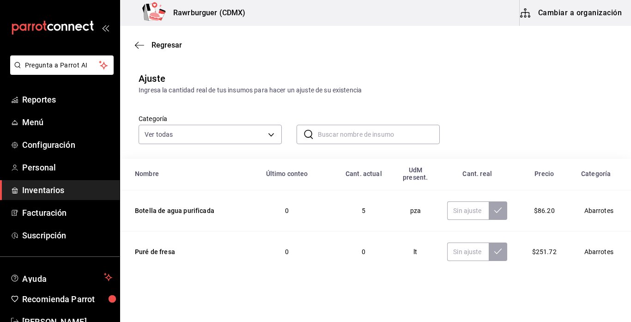
scroll to position [1970, 0]
click at [449, 218] on input "text" at bounding box center [468, 211] width 42 height 18
type input "15.00"
click at [504, 210] on button at bounding box center [498, 211] width 18 height 18
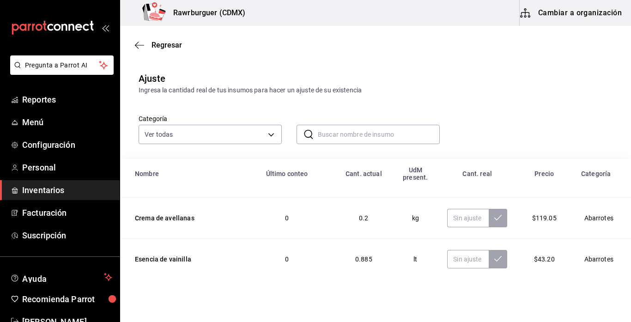
scroll to position [2169, 0]
click at [453, 215] on input "text" at bounding box center [468, 218] width 42 height 18
click at [499, 217] on icon at bounding box center [497, 217] width 7 height 7
type input "0.20"
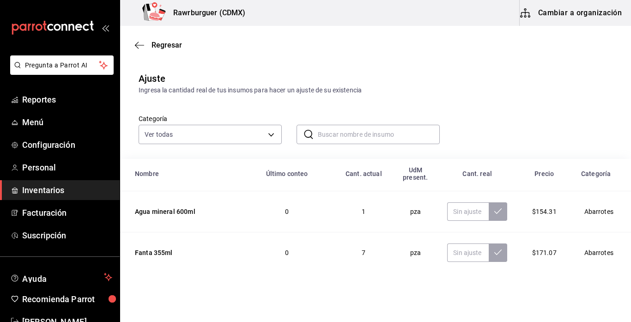
scroll to position [2258, 0]
click at [455, 217] on input "text" at bounding box center [468, 210] width 42 height 18
type input "15.00"
click at [494, 214] on button at bounding box center [498, 210] width 18 height 18
click at [450, 254] on input "text" at bounding box center [468, 251] width 42 height 18
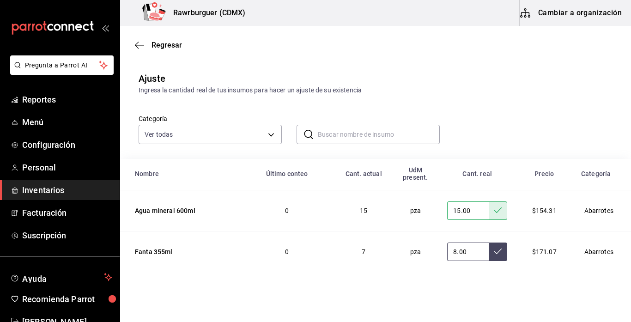
type input "8.00"
click at [495, 253] on icon at bounding box center [497, 250] width 7 height 7
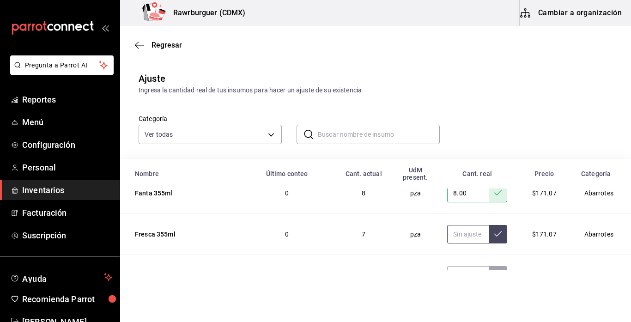
click at [456, 232] on input "text" at bounding box center [468, 234] width 42 height 18
type input "6.00"
click at [493, 233] on button at bounding box center [498, 234] width 18 height 18
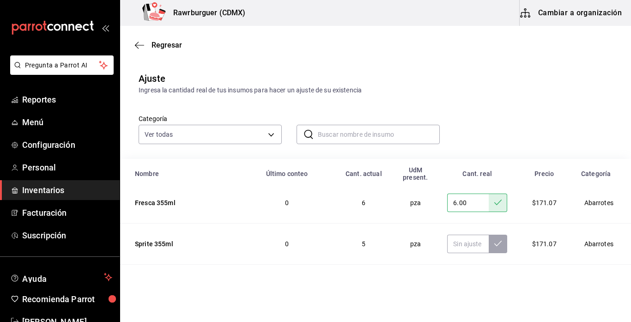
scroll to position [2353, 0]
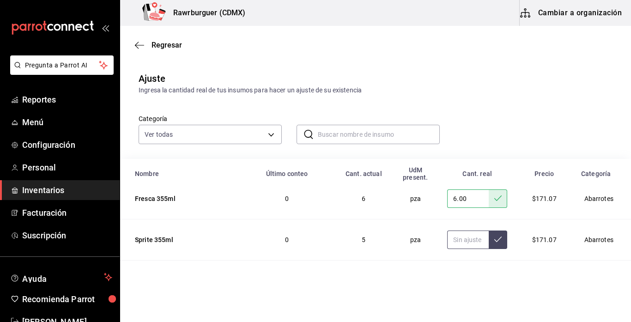
click at [471, 240] on input "text" at bounding box center [468, 239] width 42 height 18
type input "5.00"
click at [500, 240] on icon at bounding box center [497, 238] width 7 height 7
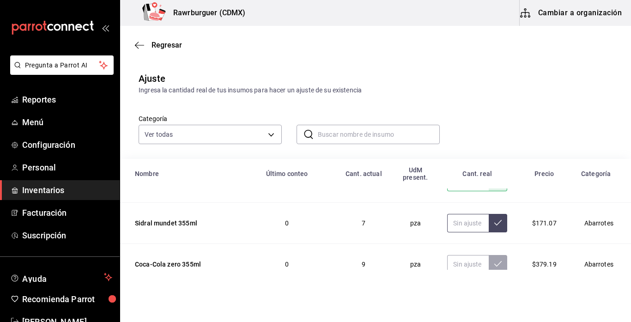
click at [464, 229] on input "text" at bounding box center [468, 223] width 42 height 18
type input "6.00"
click at [502, 228] on button at bounding box center [498, 223] width 18 height 18
click at [449, 263] on input "text" at bounding box center [468, 264] width 42 height 18
type input "32.00"
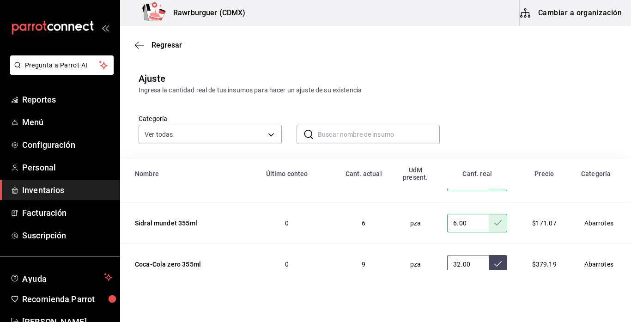
click at [492, 261] on button at bounding box center [498, 264] width 18 height 18
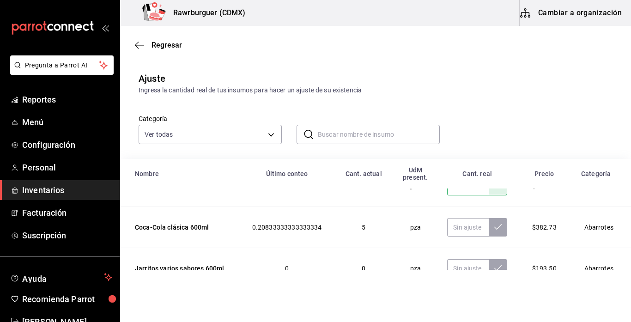
scroll to position [2490, 0]
click at [447, 228] on input "text" at bounding box center [468, 226] width 42 height 18
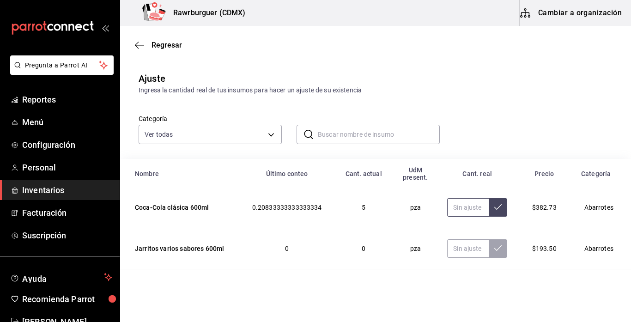
scroll to position [2505, 0]
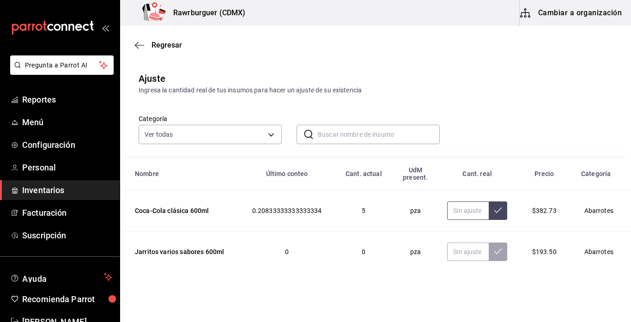
type input "9.00"
type input "0.00"
click at [507, 213] on button at bounding box center [498, 210] width 18 height 18
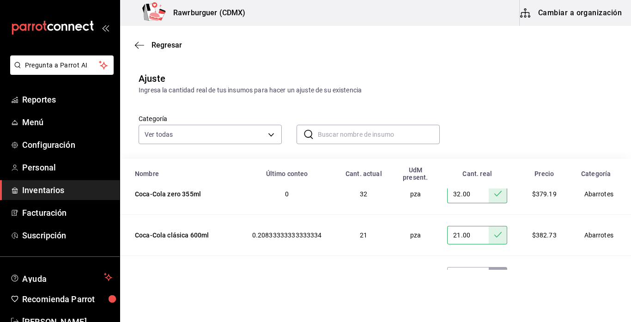
scroll to position [2493, 0]
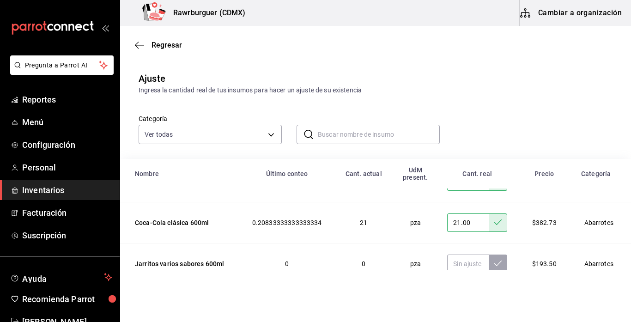
click at [457, 227] on input "21.00" at bounding box center [468, 222] width 42 height 18
type input "2.00"
type input "0.00"
click at [503, 220] on button at bounding box center [498, 222] width 18 height 18
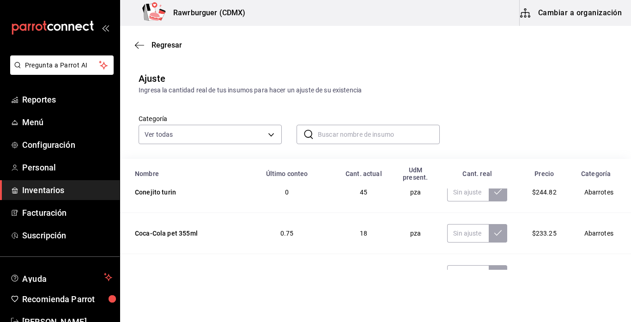
scroll to position [3304, 0]
click at [447, 229] on input "text" at bounding box center [468, 233] width 42 height 18
type input "3.00"
click at [491, 233] on button at bounding box center [498, 233] width 18 height 18
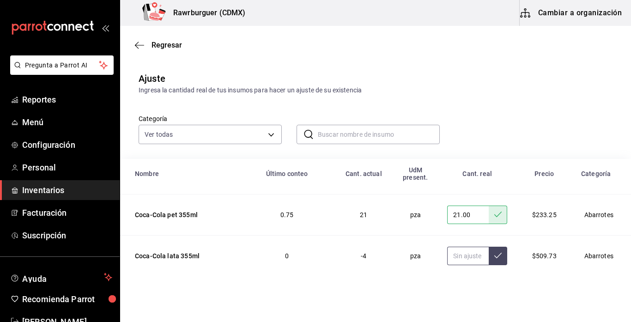
scroll to position [3321, 0]
click at [450, 219] on input "21.00" at bounding box center [468, 216] width 42 height 18
type input "2.00"
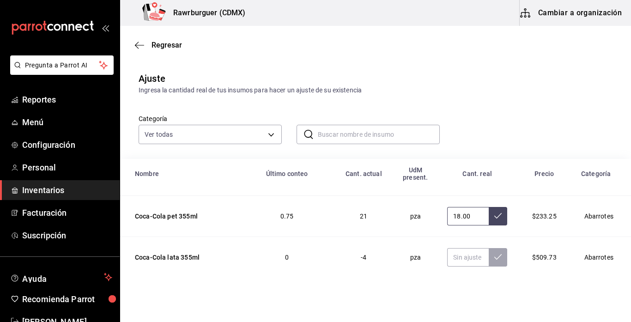
type input "18.00"
click at [497, 216] on icon at bounding box center [497, 215] width 7 height 7
click at [453, 259] on input "text" at bounding box center [468, 257] width 42 height 18
type input "21.00"
click at [495, 261] on button at bounding box center [498, 257] width 18 height 18
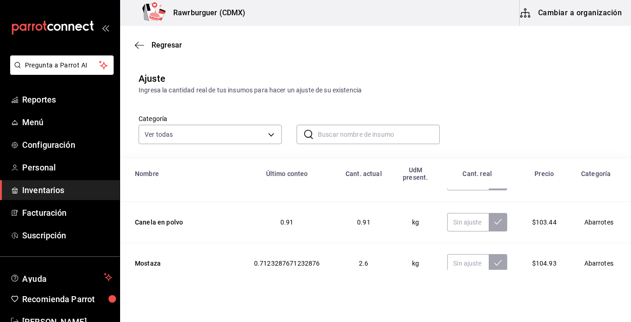
scroll to position [2578, 0]
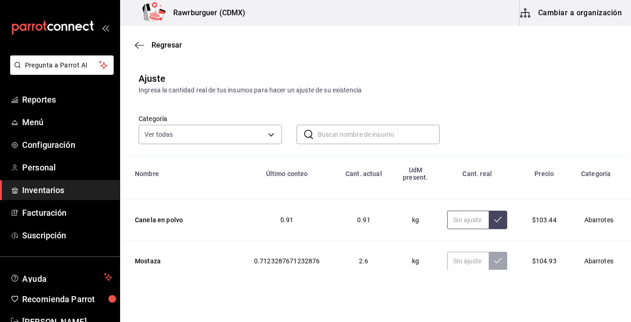
click at [447, 222] on input "text" at bounding box center [468, 220] width 42 height 18
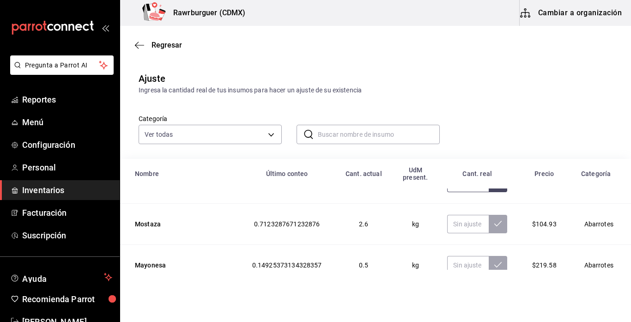
scroll to position [2619, 0]
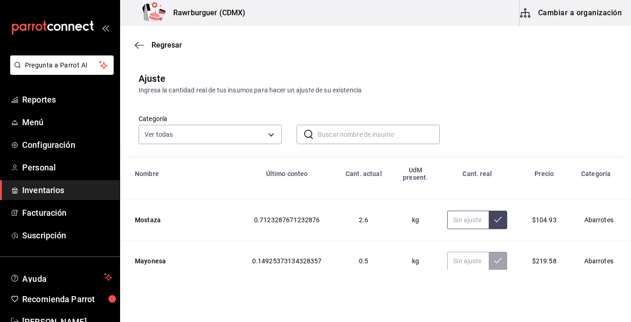
click at [466, 217] on input "text" at bounding box center [468, 220] width 42 height 18
click at [497, 223] on button at bounding box center [498, 220] width 18 height 18
click at [471, 217] on input "1.00" at bounding box center [468, 220] width 42 height 18
type input "1.00"
type input "1.60"
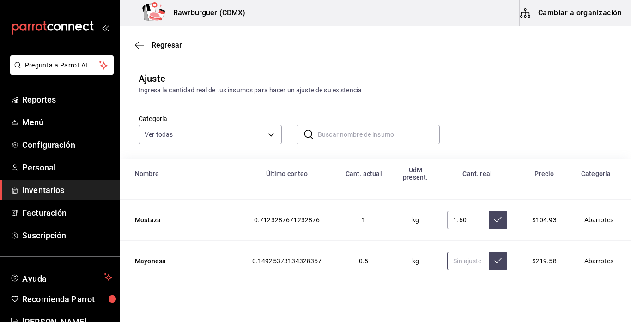
click at [462, 266] on input "text" at bounding box center [468, 261] width 42 height 18
type input "6.00"
click at [499, 221] on icon at bounding box center [497, 219] width 7 height 7
click at [498, 257] on icon at bounding box center [497, 260] width 7 height 7
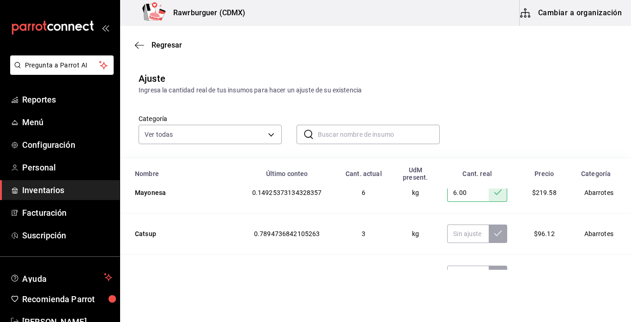
scroll to position [2691, 0]
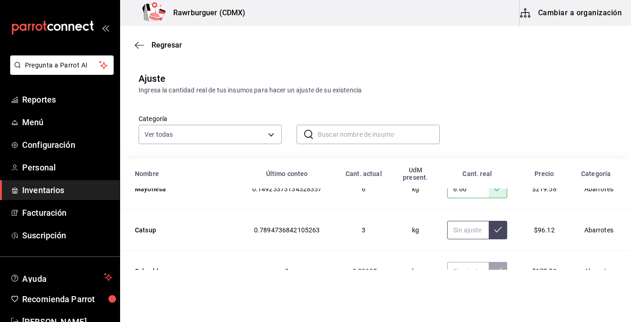
click at [452, 229] on input "text" at bounding box center [468, 230] width 42 height 18
type input "1.50"
click at [492, 228] on button at bounding box center [498, 230] width 18 height 18
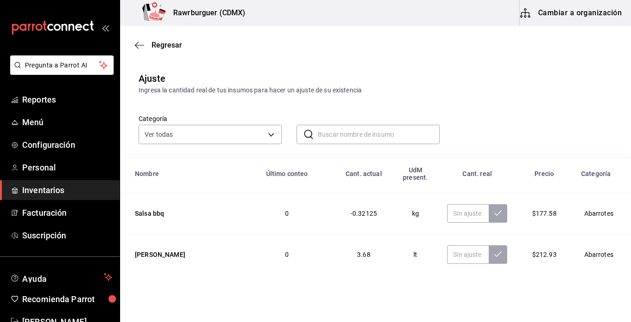
scroll to position [2751, 0]
click at [462, 213] on input "text" at bounding box center [468, 211] width 42 height 18
type input "151.25"
click at [497, 208] on icon at bounding box center [497, 210] width 7 height 7
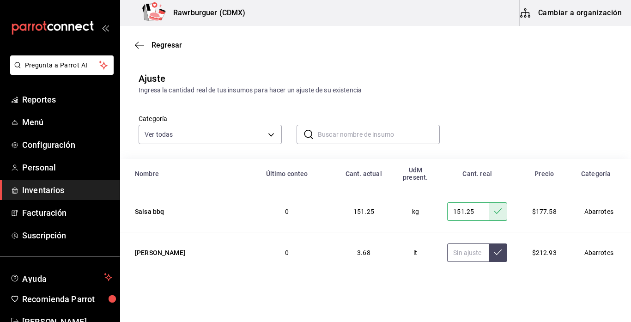
click at [447, 254] on input "text" at bounding box center [468, 252] width 42 height 18
type input "2.50"
click at [499, 253] on icon at bounding box center [497, 251] width 7 height 7
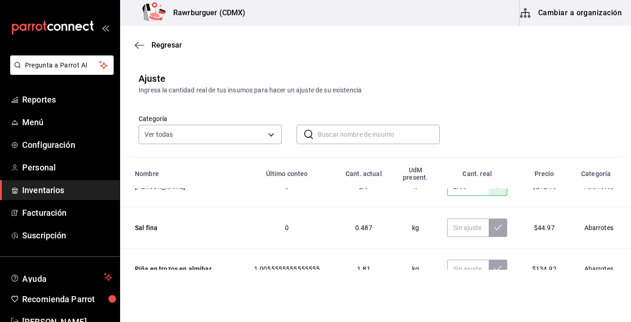
scroll to position [2818, 0]
click at [460, 230] on input "text" at bounding box center [468, 226] width 42 height 18
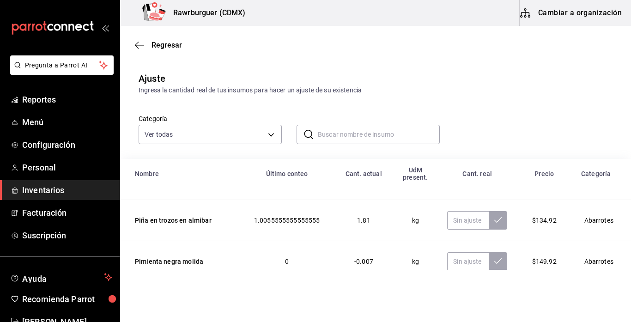
scroll to position [2867, 0]
click at [477, 221] on input "text" at bounding box center [468, 219] width 42 height 18
type input "3.06"
click at [503, 218] on button at bounding box center [498, 219] width 18 height 18
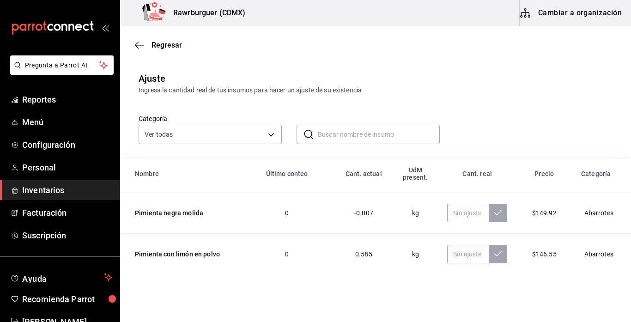
scroll to position [2915, 0]
click at [459, 211] on input "text" at bounding box center [468, 211] width 42 height 18
type input "0.00"
click at [494, 207] on icon at bounding box center [497, 210] width 7 height 7
click at [455, 250] on input "text" at bounding box center [468, 252] width 42 height 18
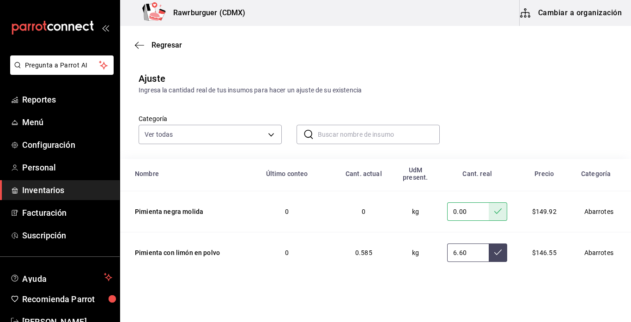
type input "6.60"
click at [493, 254] on button at bounding box center [498, 252] width 18 height 18
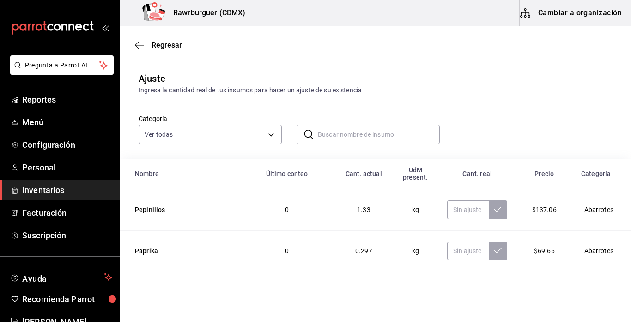
scroll to position [3000, 0]
click at [447, 212] on input "text" at bounding box center [468, 209] width 42 height 18
type input "2.75"
click at [500, 210] on icon at bounding box center [497, 208] width 7 height 7
click at [459, 256] on input "text" at bounding box center [468, 250] width 42 height 18
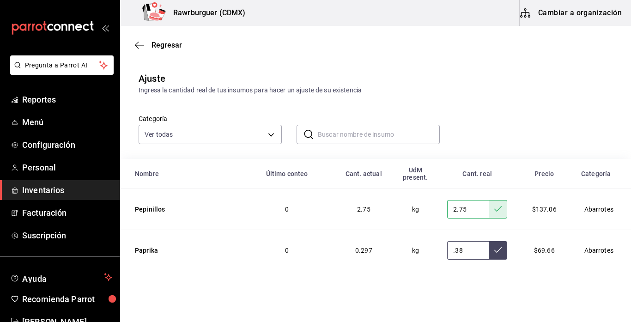
click at [497, 251] on icon at bounding box center [497, 249] width 7 height 7
type input "0.38"
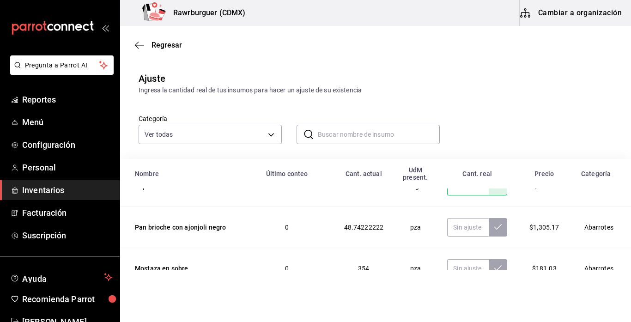
scroll to position [3066, 0]
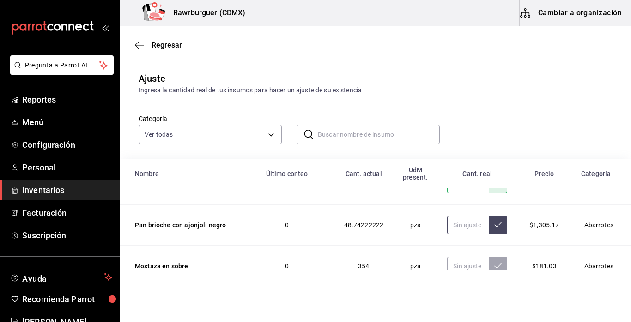
click at [458, 222] on input "text" at bounding box center [468, 225] width 42 height 18
type input "61.00"
click at [504, 223] on button at bounding box center [498, 225] width 18 height 18
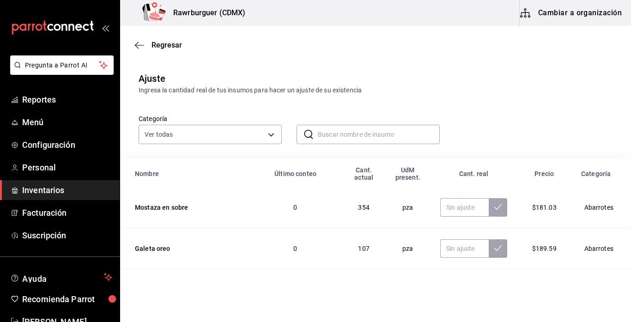
scroll to position [3128, 0]
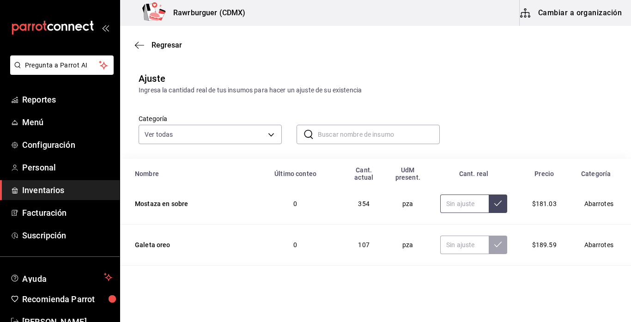
click at [442, 204] on input "text" at bounding box center [464, 203] width 48 height 18
type input "154.00"
click at [499, 206] on icon at bounding box center [497, 202] width 7 height 7
click at [446, 240] on input "text" at bounding box center [464, 244] width 48 height 18
type input "113.00"
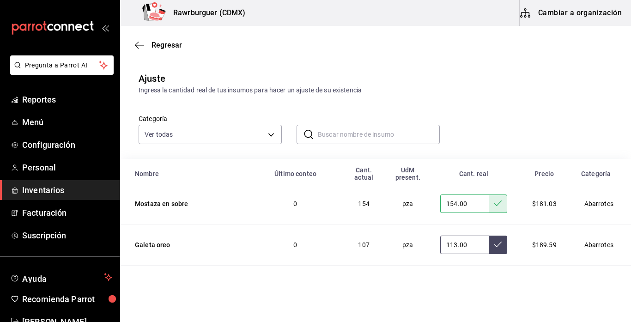
click at [502, 249] on button at bounding box center [498, 244] width 18 height 18
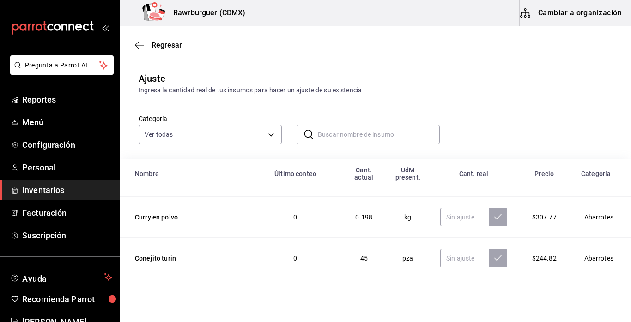
scroll to position [3241, 0]
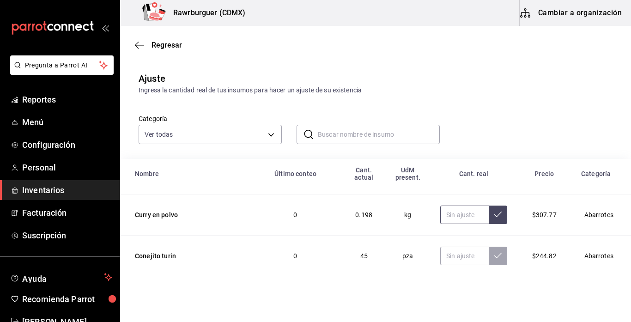
click at [440, 219] on input "text" at bounding box center [464, 214] width 48 height 18
click at [495, 215] on icon at bounding box center [497, 214] width 7 height 7
type input "0.10"
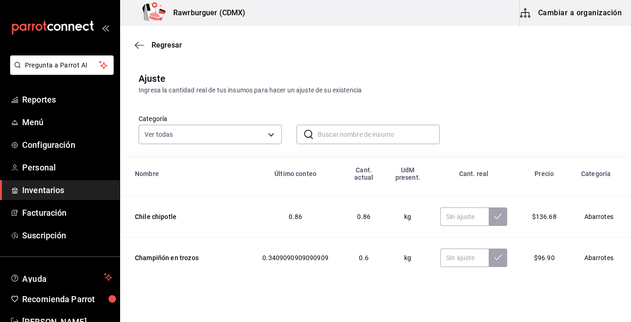
scroll to position [3405, 0]
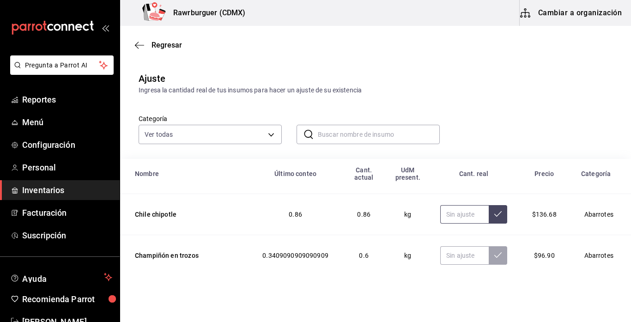
click at [444, 223] on input "text" at bounding box center [464, 214] width 48 height 18
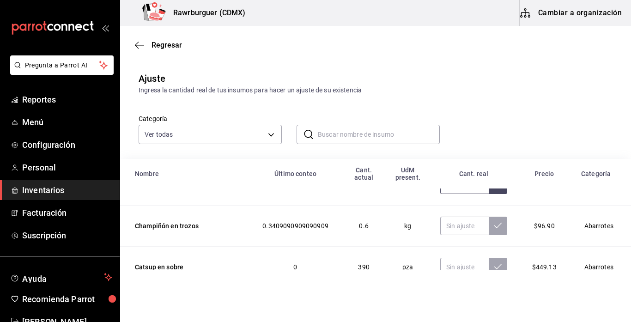
scroll to position [3436, 0]
click at [441, 221] on input "text" at bounding box center [464, 225] width 48 height 18
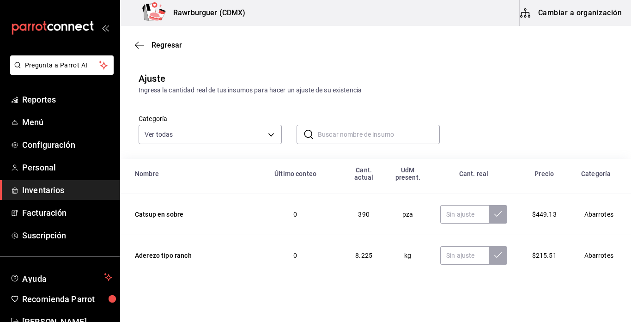
scroll to position [3490, 0]
click at [469, 208] on input "text" at bounding box center [464, 212] width 48 height 18
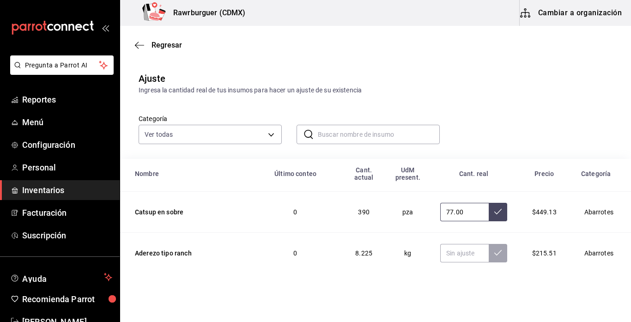
type input "77.00"
click at [498, 211] on icon at bounding box center [497, 211] width 7 height 7
click at [481, 253] on input "text" at bounding box center [464, 253] width 48 height 18
type input "7.00"
type input "8.50"
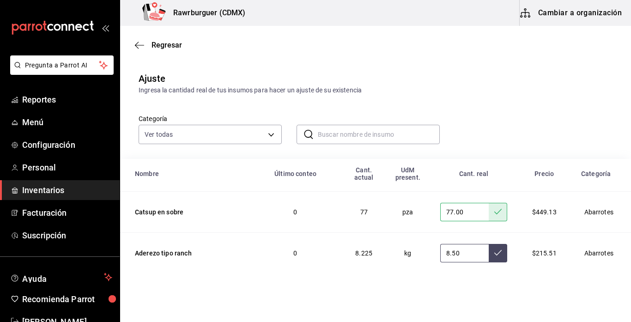
click at [493, 253] on button at bounding box center [498, 253] width 18 height 18
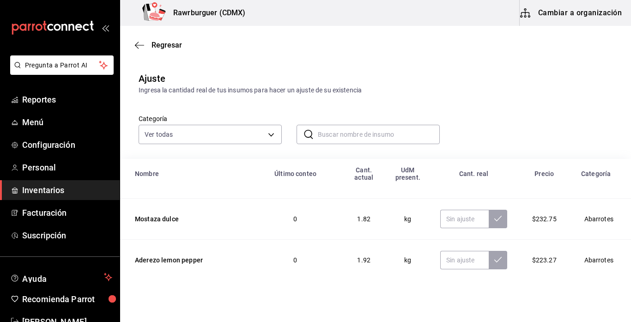
scroll to position [3572, 0]
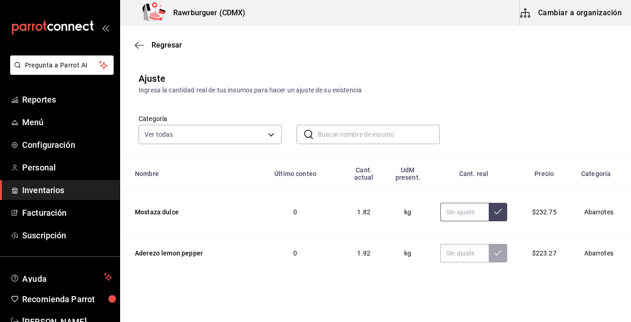
click at [465, 211] on input "text" at bounding box center [464, 212] width 48 height 18
type input "2.00"
click at [498, 210] on icon at bounding box center [497, 211] width 7 height 7
click at [453, 250] on input "text" at bounding box center [464, 253] width 48 height 18
type input "1.90"
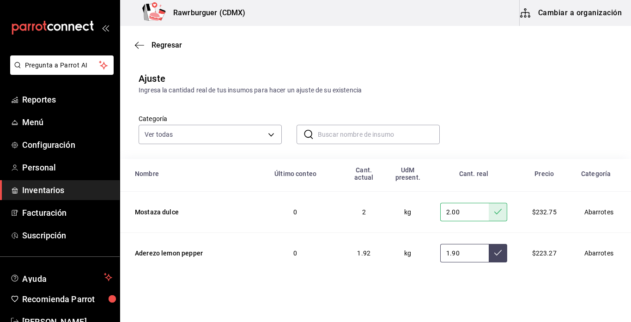
click at [504, 254] on button at bounding box center [498, 253] width 18 height 18
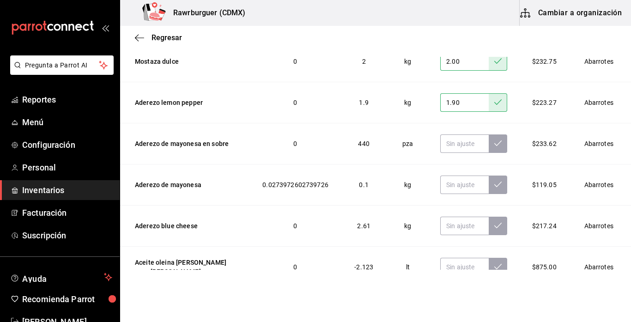
scroll to position [137, 0]
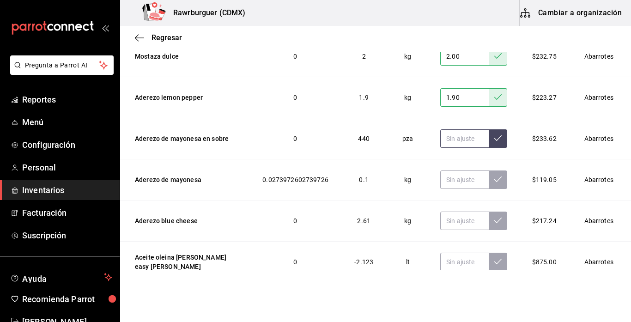
click at [451, 135] on input "text" at bounding box center [464, 138] width 48 height 18
click at [446, 178] on input "text" at bounding box center [464, 179] width 48 height 18
click at [494, 180] on icon at bounding box center [497, 178] width 7 height 7
type input "0.10"
click at [456, 225] on input "text" at bounding box center [464, 220] width 48 height 18
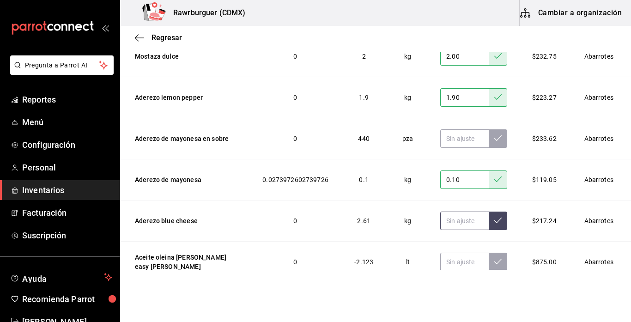
type input "2.00"
type input "3.00"
click at [494, 221] on icon at bounding box center [497, 220] width 7 height 7
click at [451, 140] on input "text" at bounding box center [464, 138] width 48 height 18
type input "247.00"
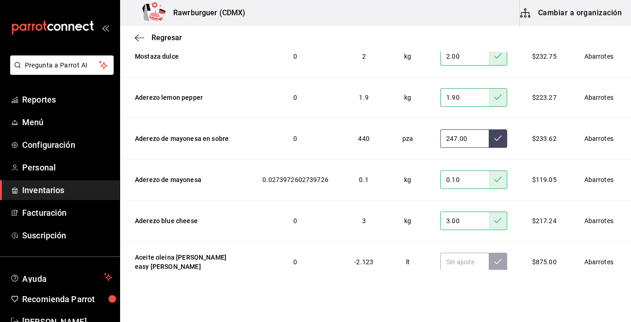
click at [496, 134] on icon at bounding box center [497, 137] width 7 height 7
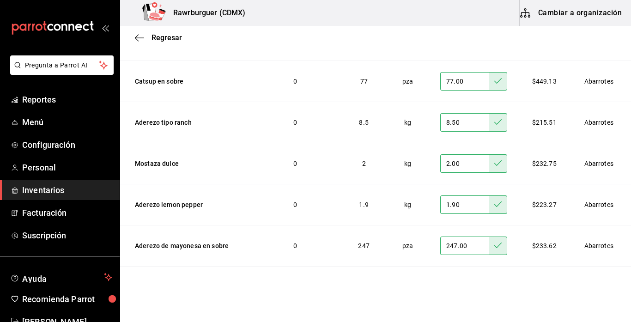
scroll to position [3591, 0]
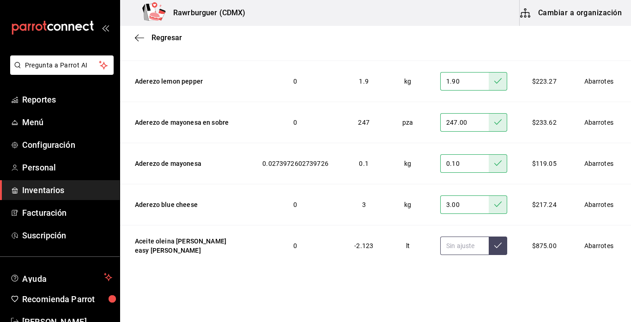
click at [443, 251] on input "text" at bounding box center [464, 245] width 48 height 18
type input "2.00"
type input "11.00"
click at [496, 247] on icon at bounding box center [497, 245] width 7 height 6
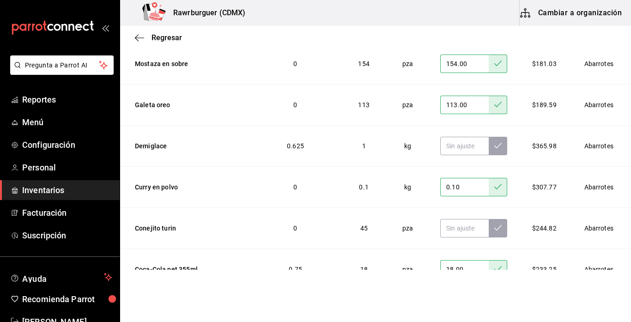
click at [320, 73] on td "0" at bounding box center [295, 63] width 92 height 41
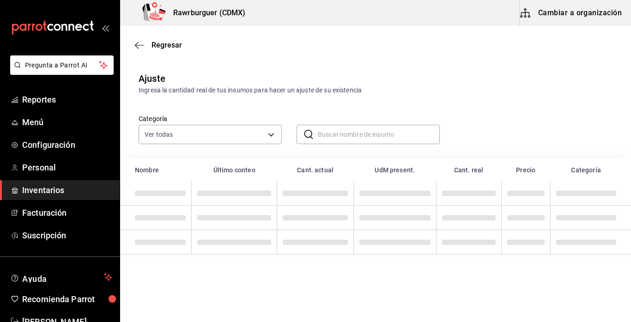
scroll to position [0, 0]
